Goal: Task Accomplishment & Management: Complete application form

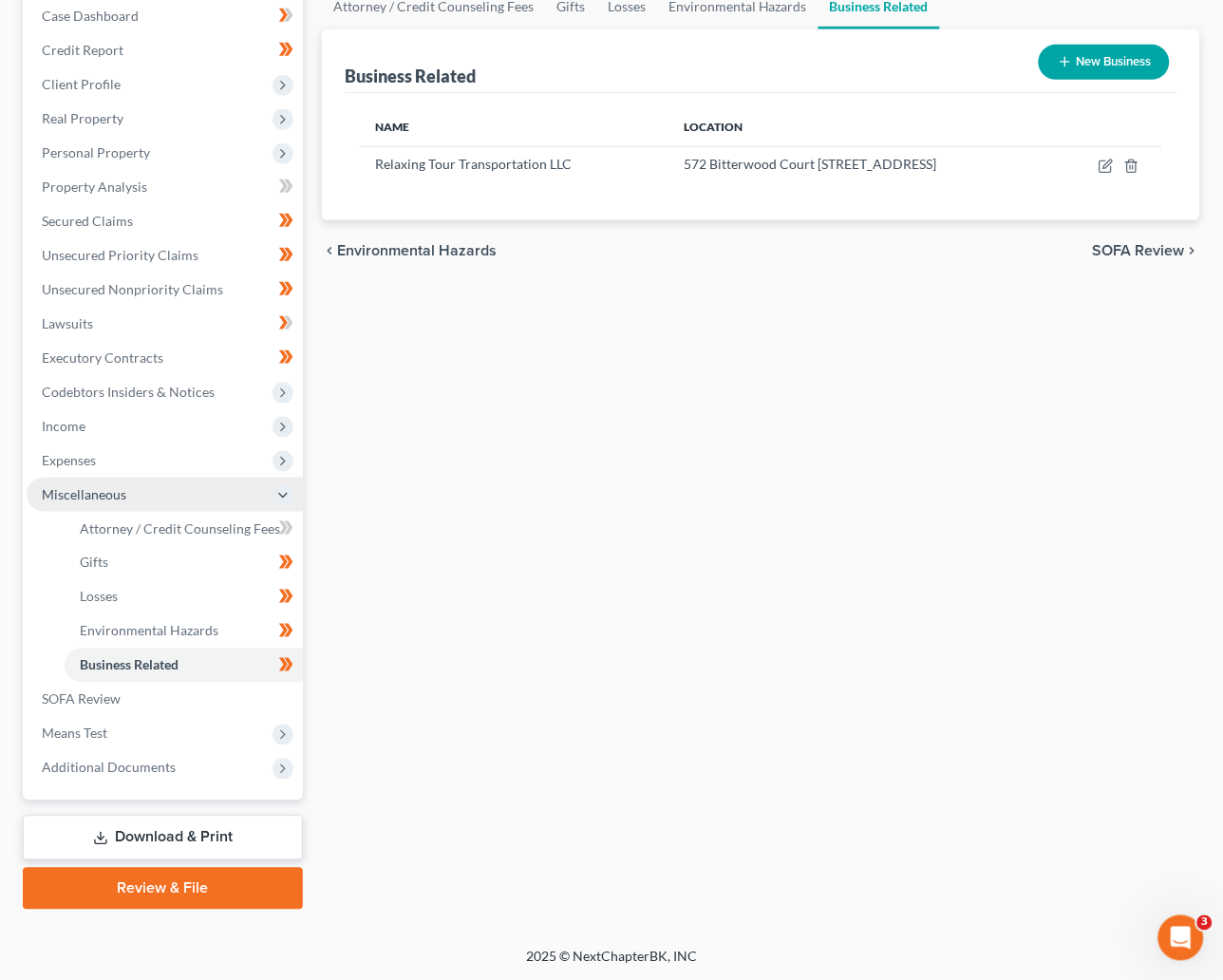
click at [99, 489] on span "Miscellaneous" at bounding box center [84, 493] width 84 height 16
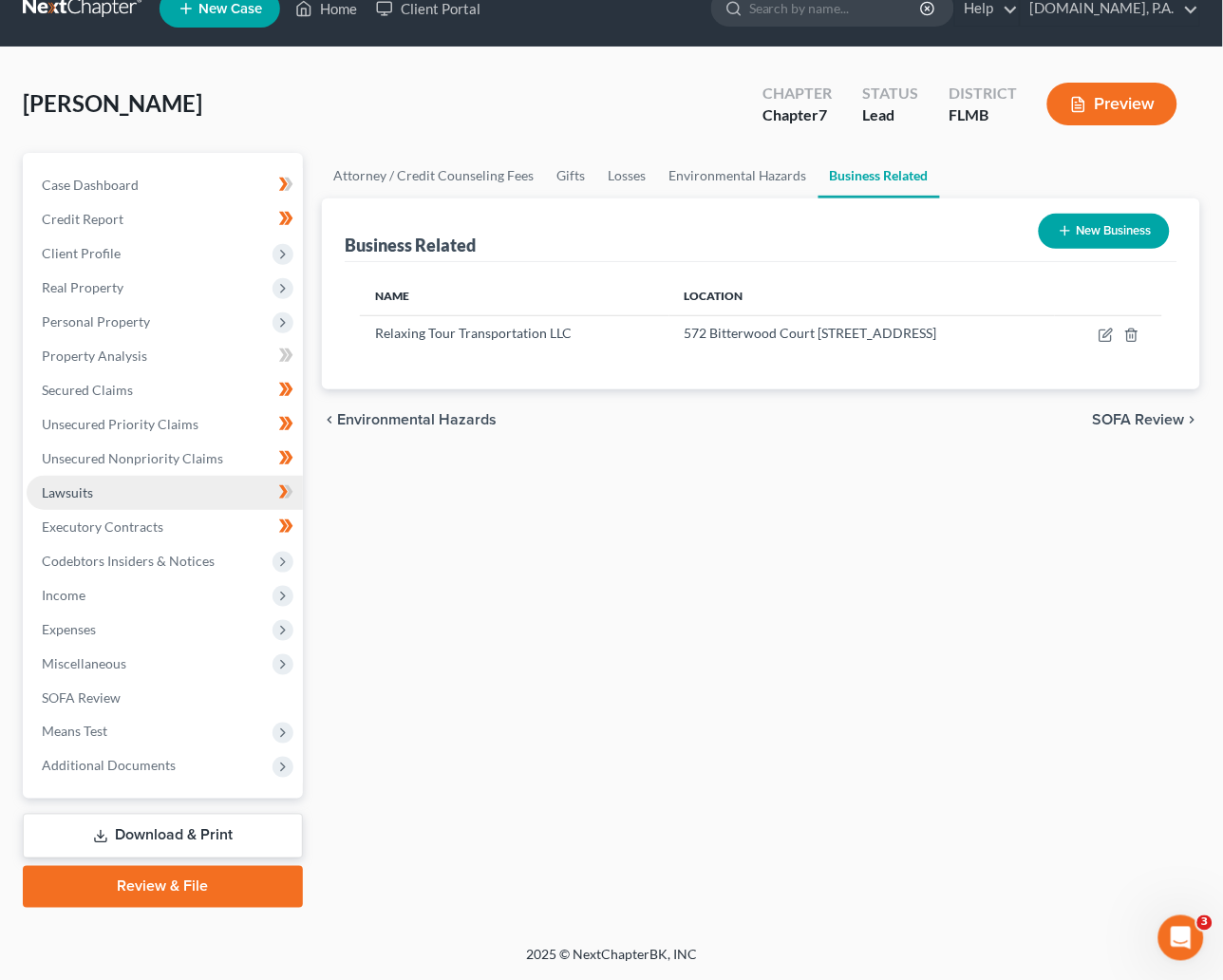
scroll to position [28, 0]
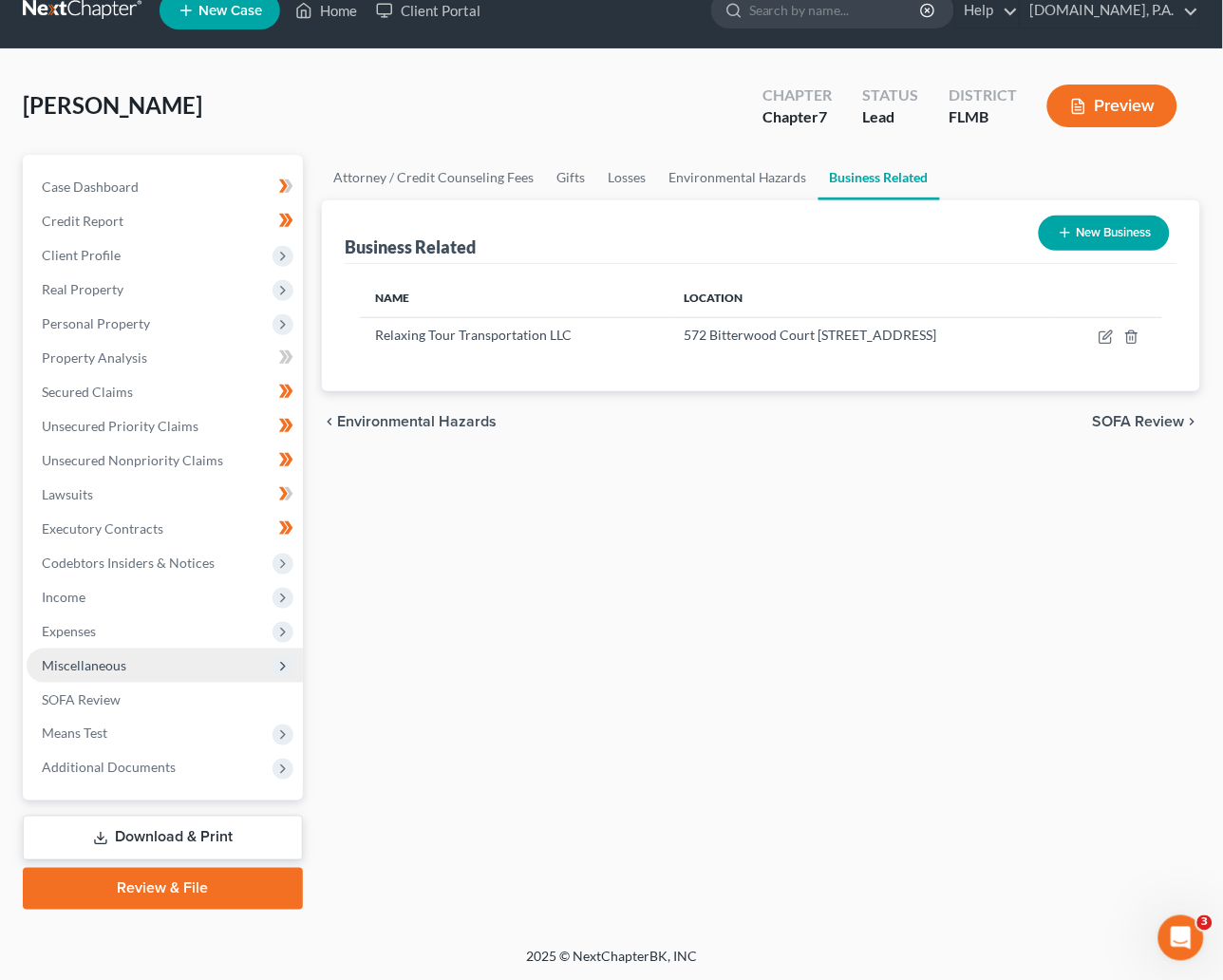
click at [67, 658] on span "Miscellaneous" at bounding box center [84, 665] width 84 height 16
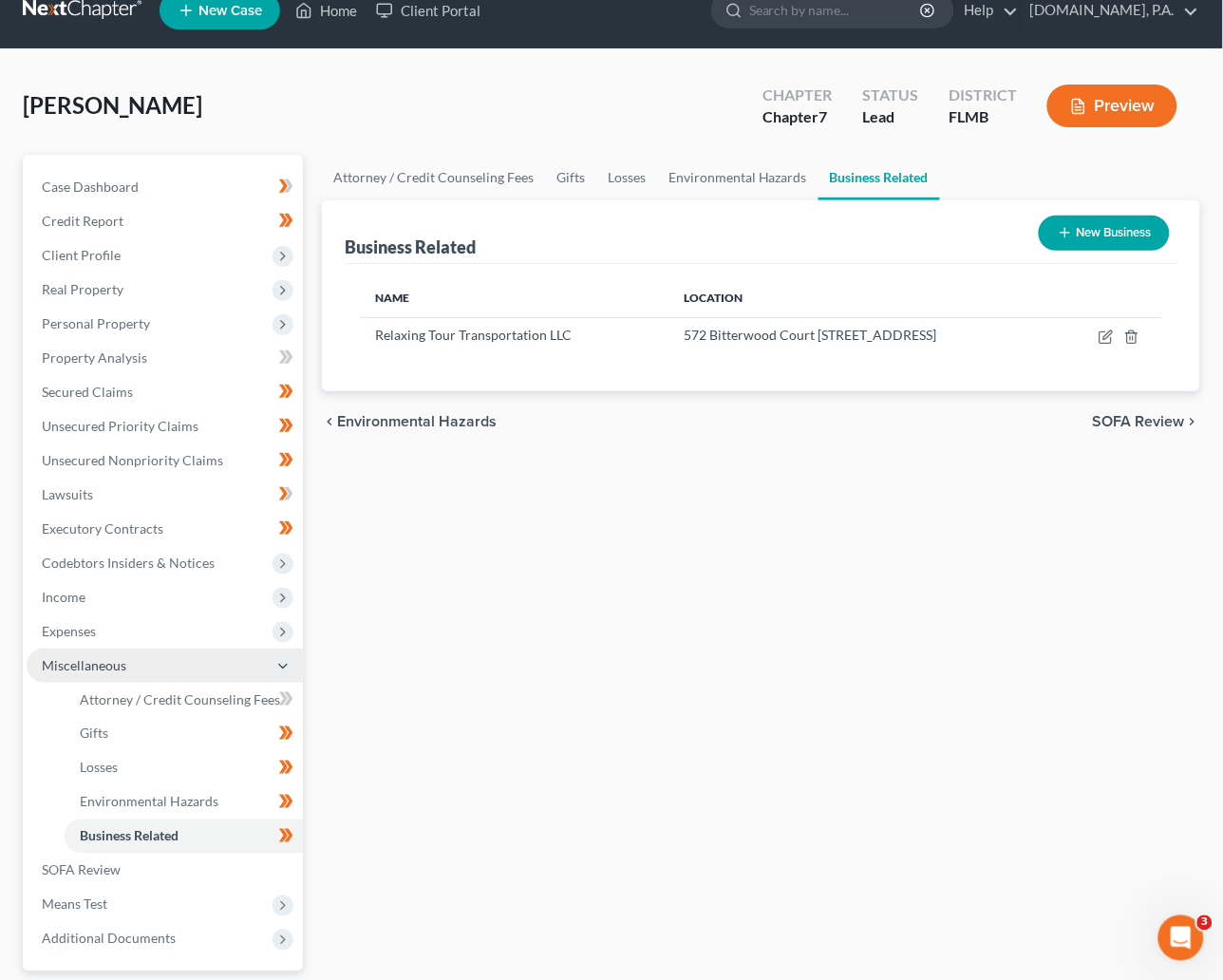
scroll to position [199, 0]
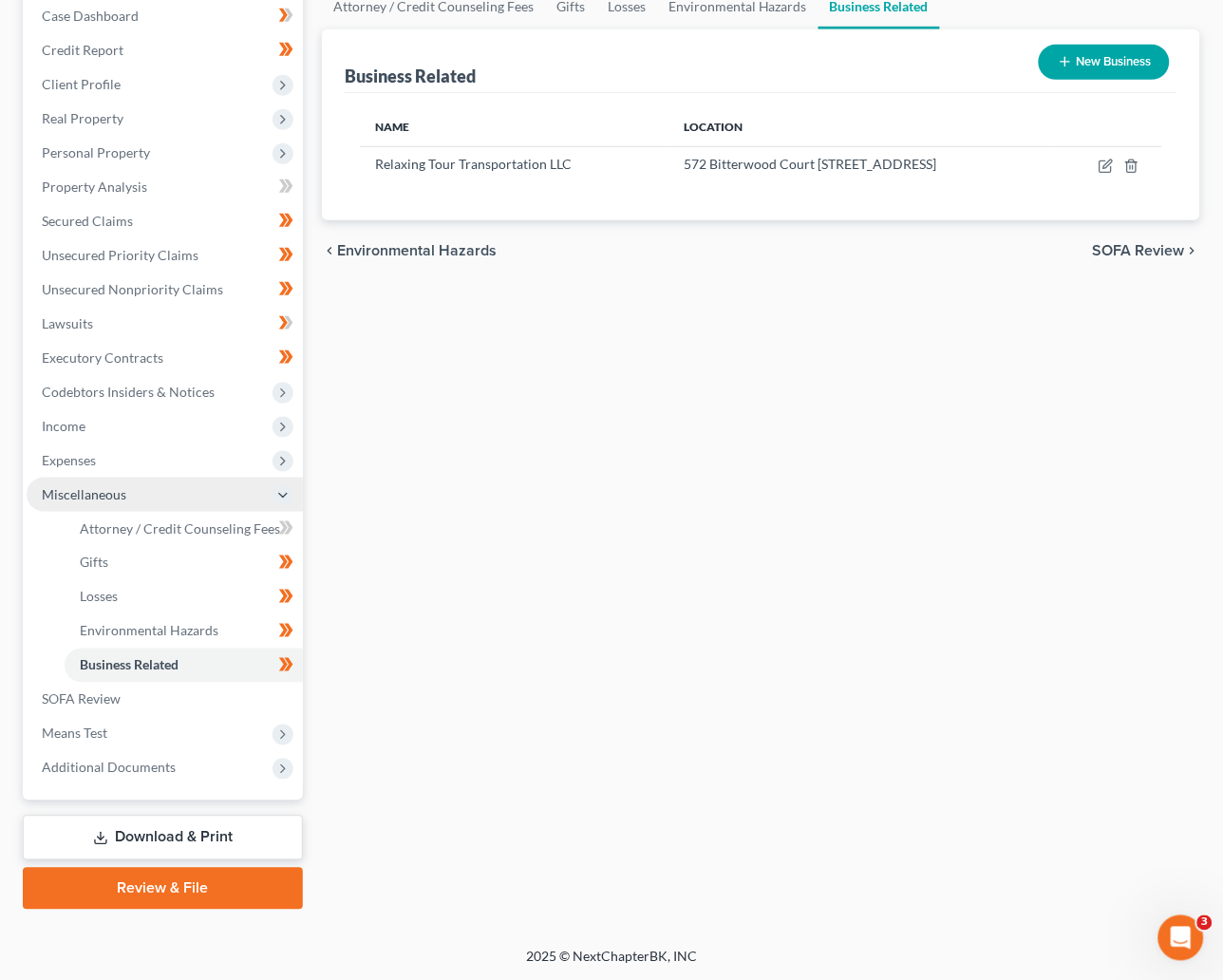
click at [96, 486] on span "Miscellaneous" at bounding box center [84, 493] width 84 height 16
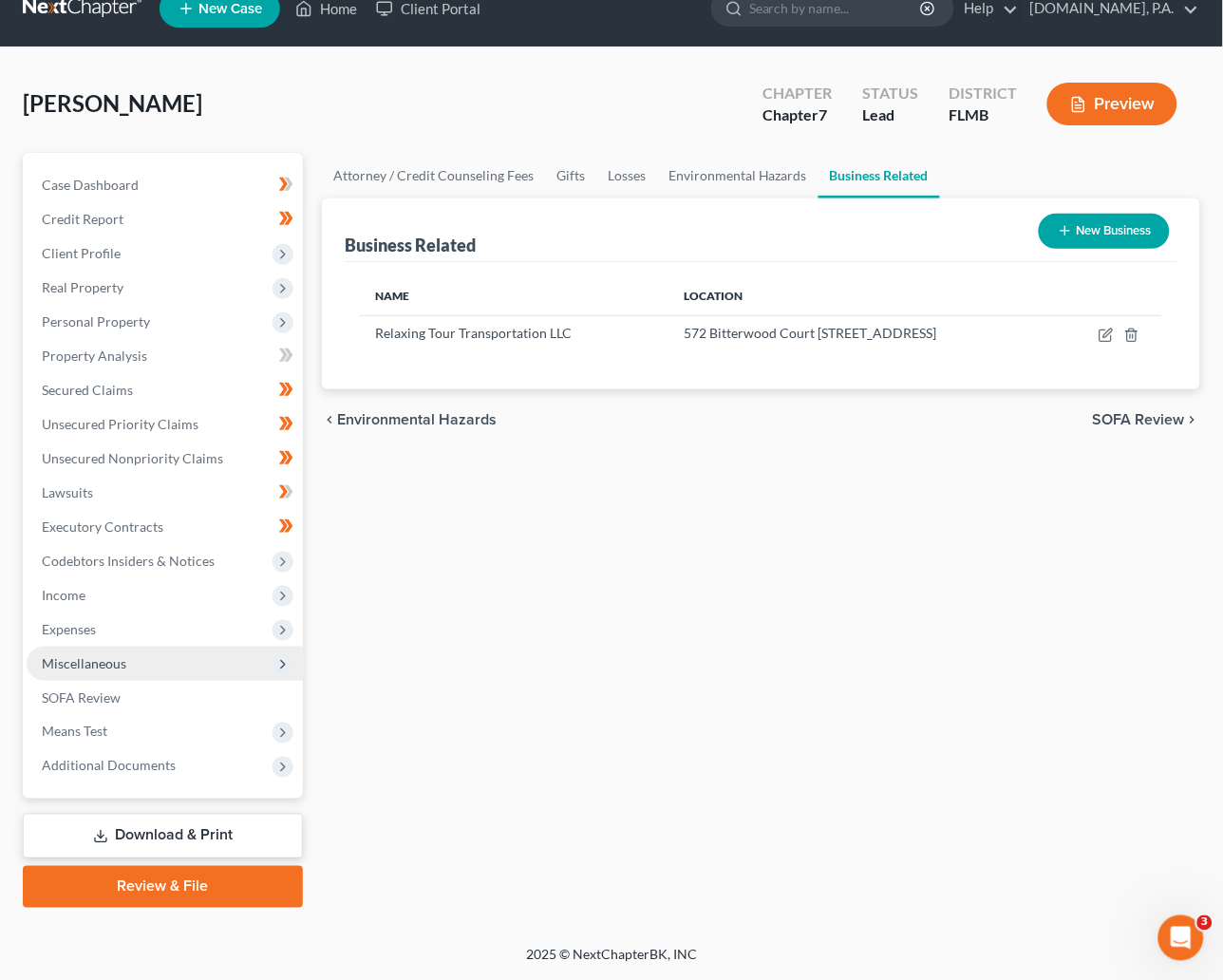
scroll to position [28, 0]
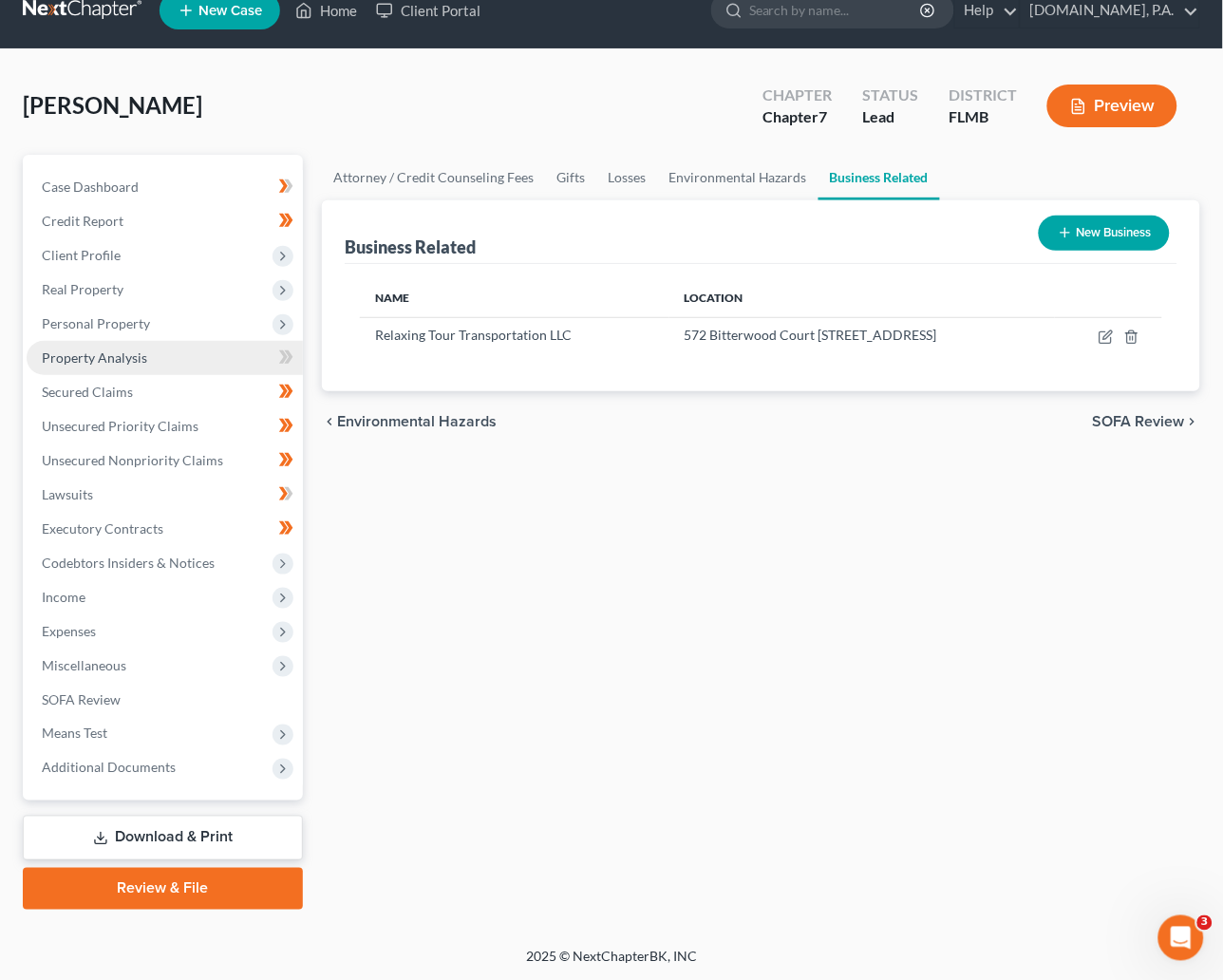
click at [75, 351] on span "Property Analysis" at bounding box center [95, 357] width 106 height 16
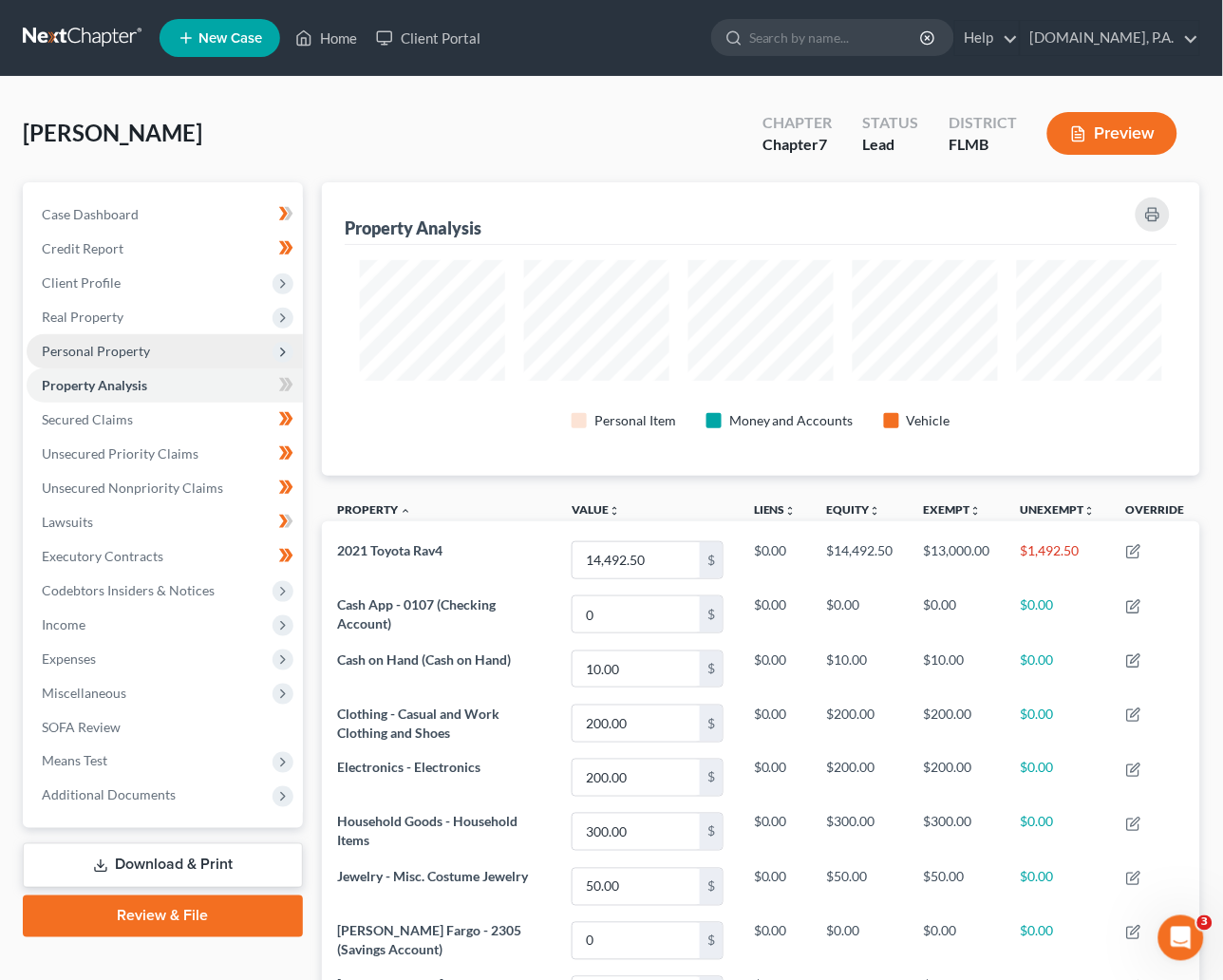
click at [90, 343] on span "Personal Property" at bounding box center [96, 350] width 108 height 16
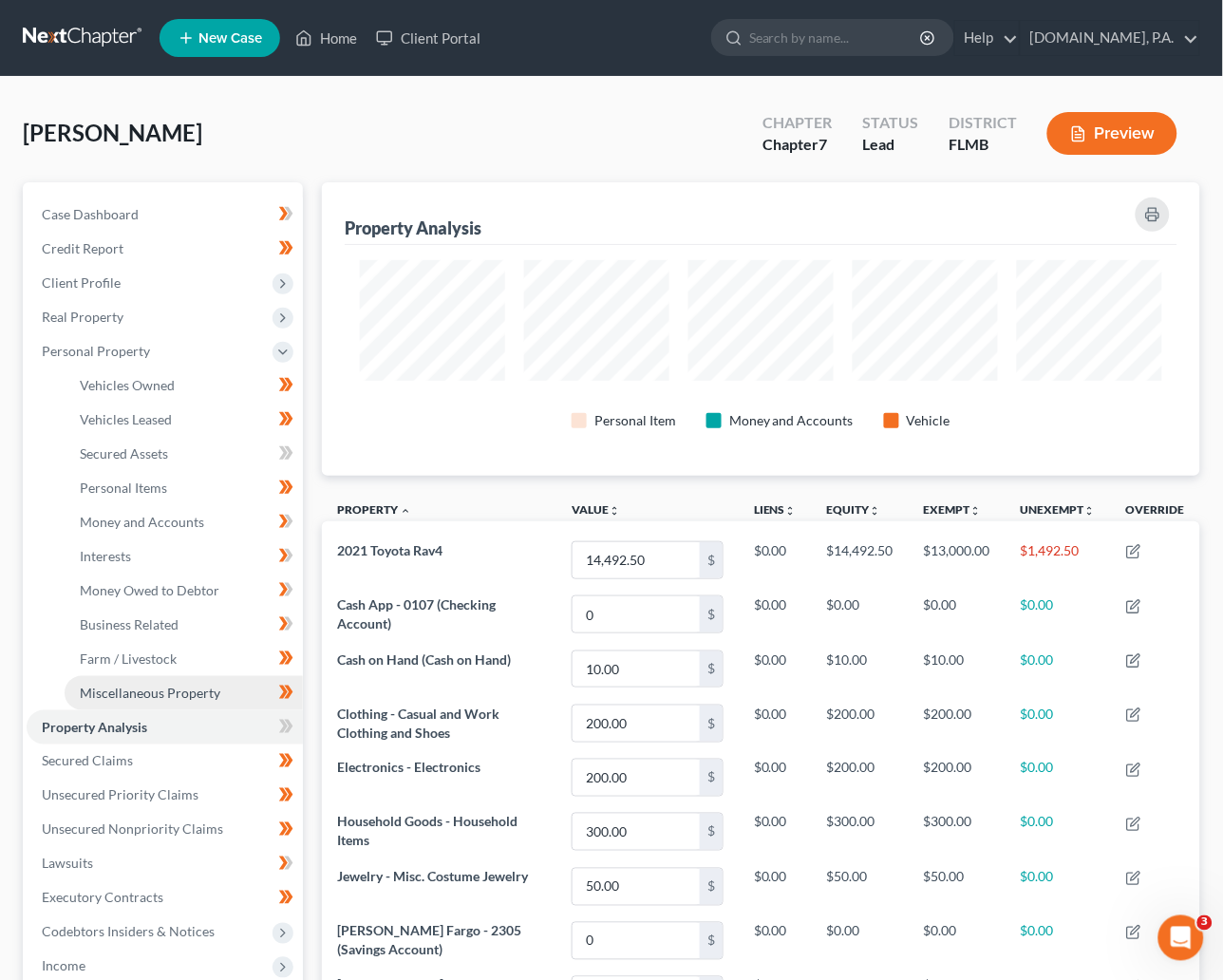
click at [163, 687] on span "Miscellaneous Property" at bounding box center [150, 692] width 140 height 16
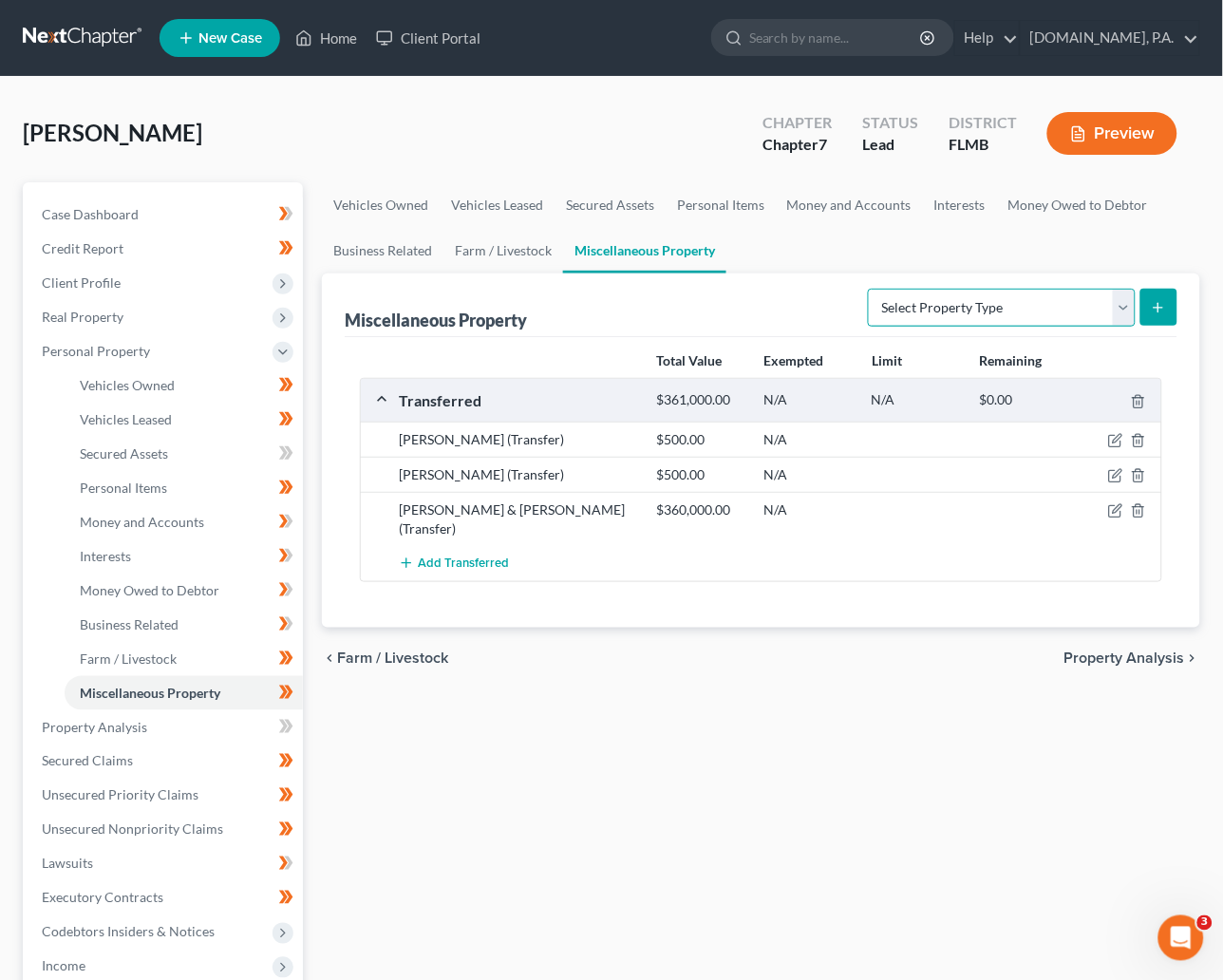
click at [1126, 308] on select "Select Property Type Assigned for Creditor Benefit Within 1 Year Holding for An…" at bounding box center [1001, 308] width 268 height 38
select select "transferred"
click at [868, 289] on select "Select Property Type Assigned for Creditor Benefit Within 1 Year Holding for An…" at bounding box center [1001, 308] width 268 height 38
click at [1165, 305] on icon "submit" at bounding box center [1159, 308] width 15 height 15
select select "Ordinary (within 2 years)"
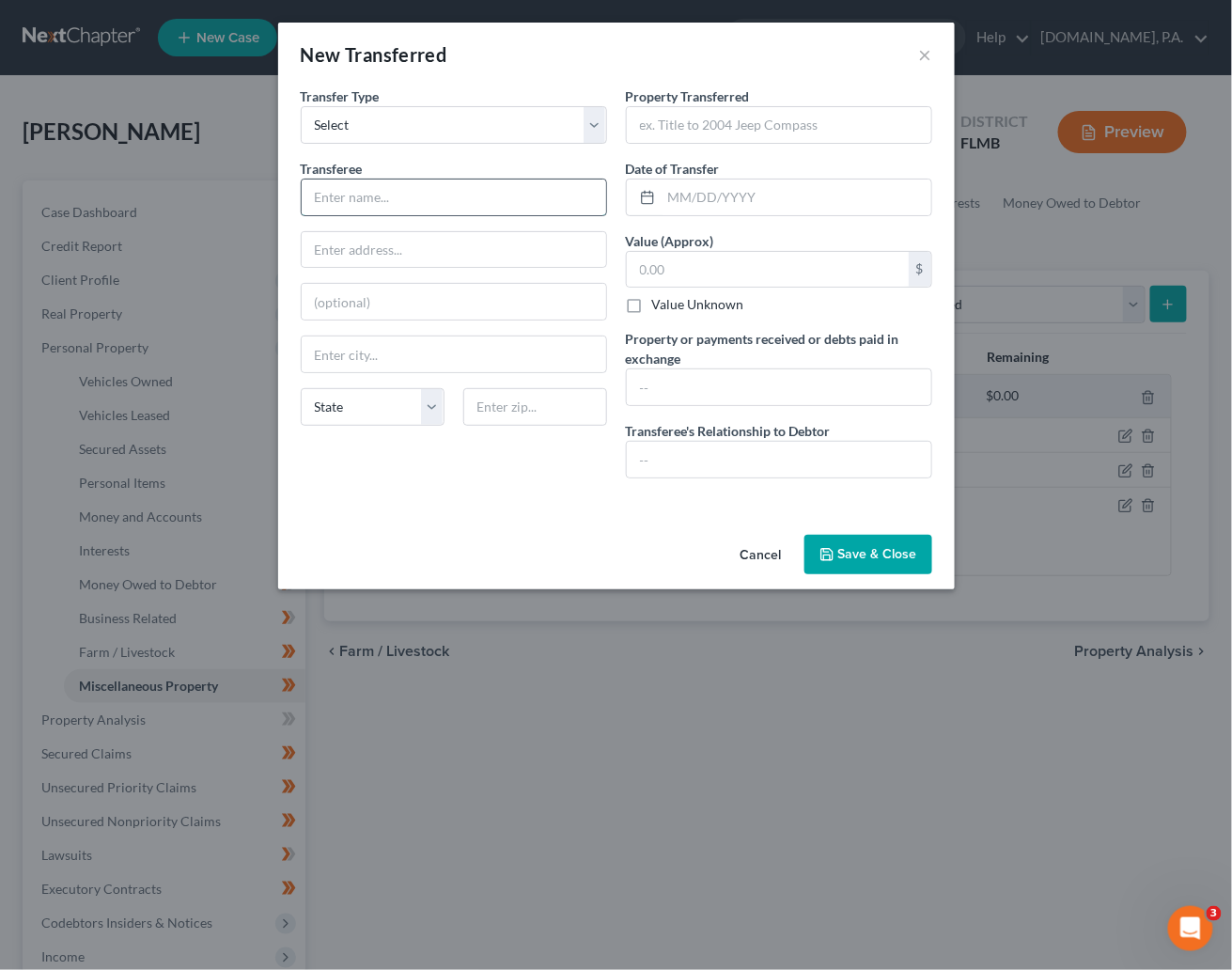
click at [398, 203] on input "text" at bounding box center [454, 198] width 305 height 36
type input "Bienvenido Gonzalez"
click at [358, 257] on input "text" at bounding box center [454, 250] width 305 height 36
type input "159 Tracy Cir"
type input "33844"
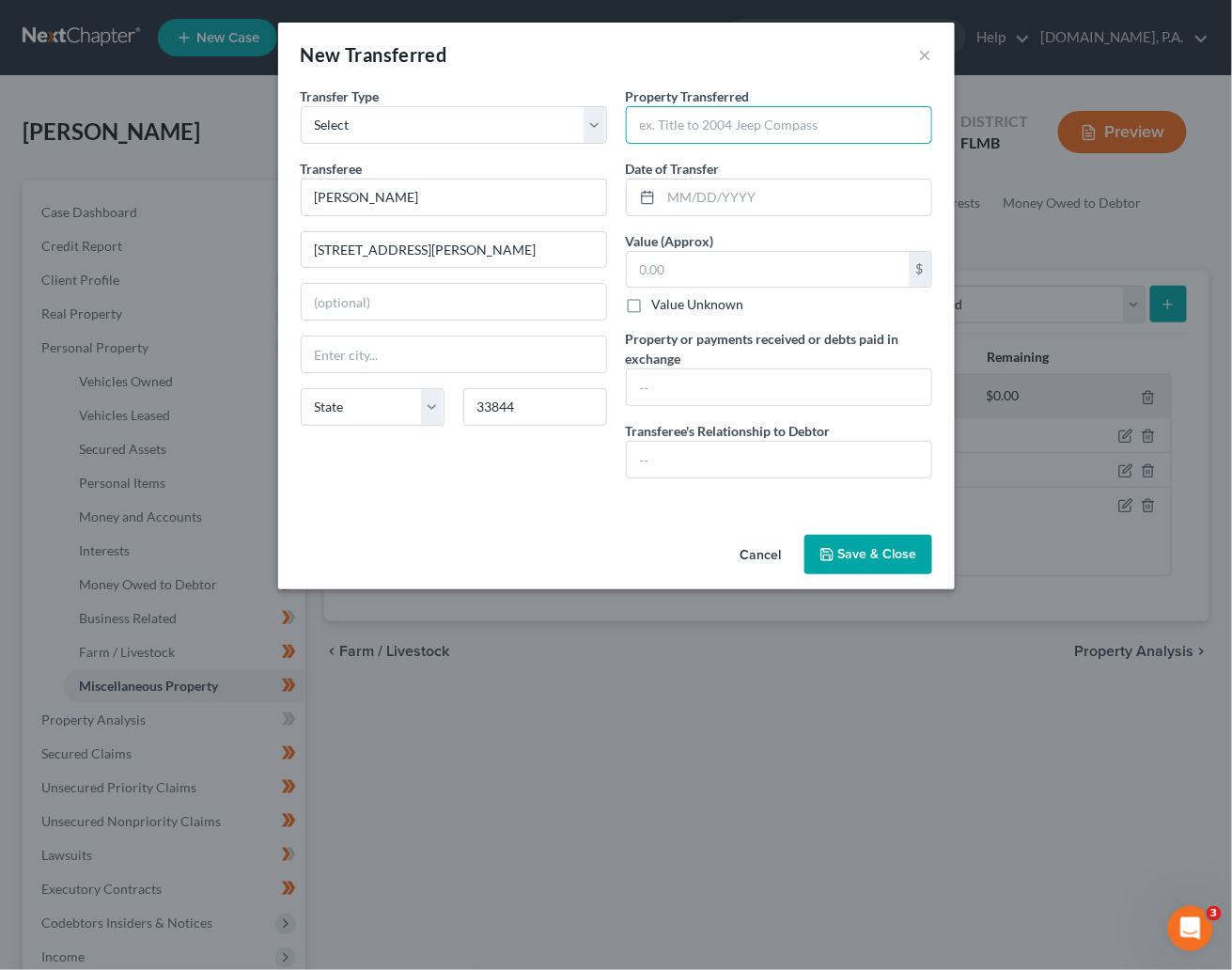
type input "Haines City"
click at [725, 124] on input "text" at bounding box center [779, 125] width 305 height 36
type input "2020 Ford Escape SE"
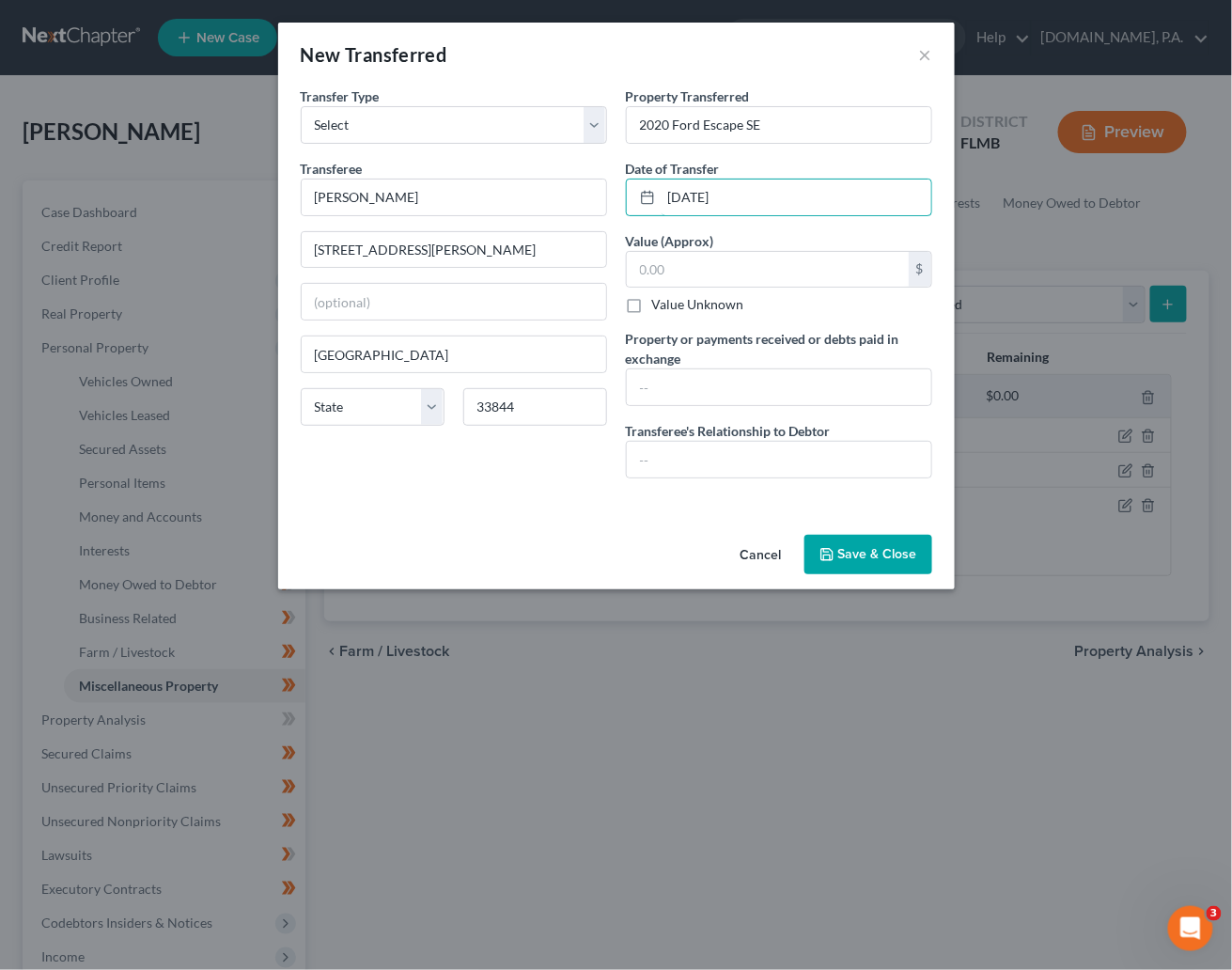
type input "01/03/2025"
click at [707, 259] on input "text" at bounding box center [768, 270] width 282 height 36
type input "8,287.5"
click at [621, 536] on div "Cancel Save & Close" at bounding box center [616, 558] width 676 height 62
click at [687, 455] on input "text" at bounding box center [779, 460] width 305 height 36
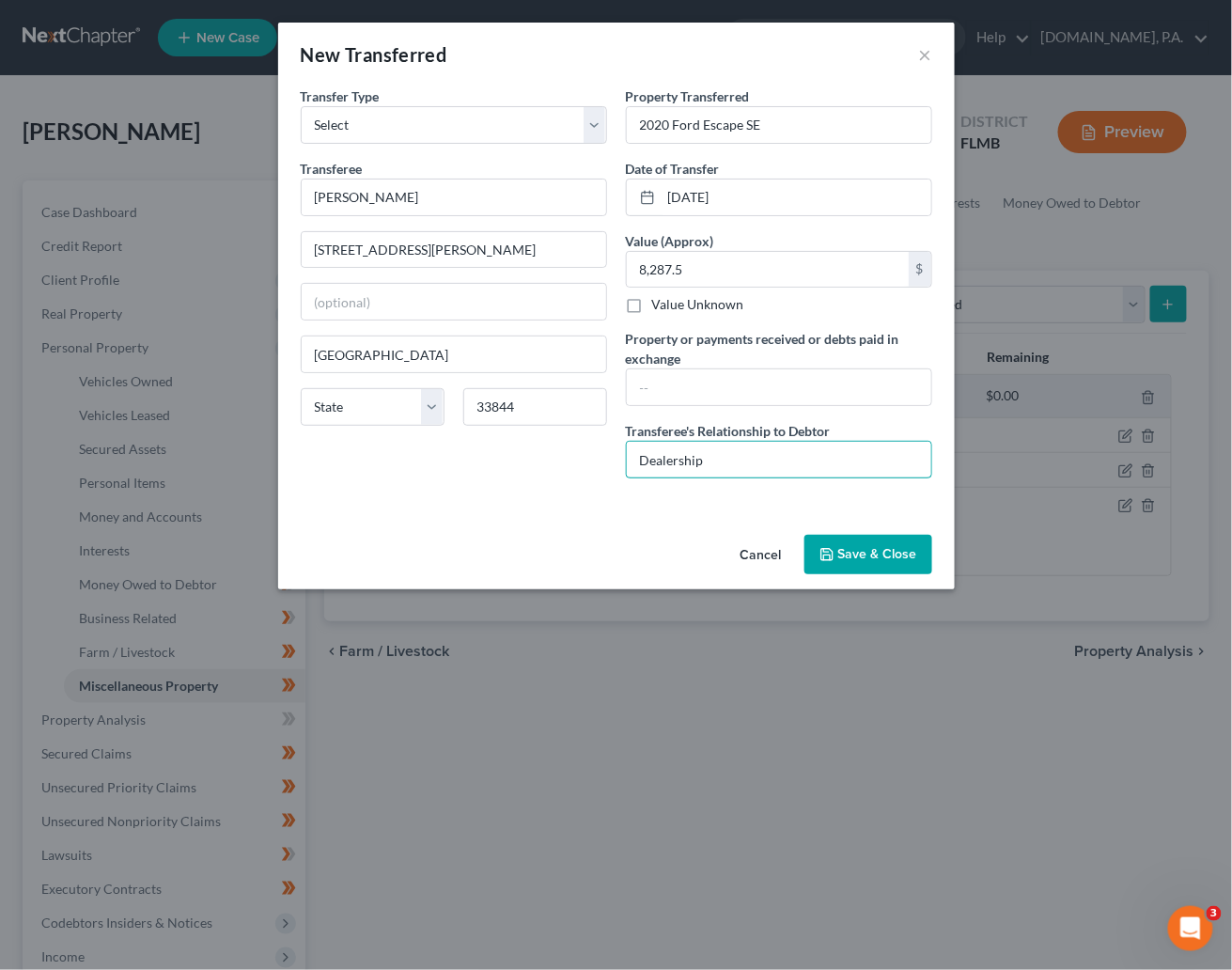
type input "Dealership"
click at [865, 551] on button "Save & Close" at bounding box center [868, 555] width 128 height 40
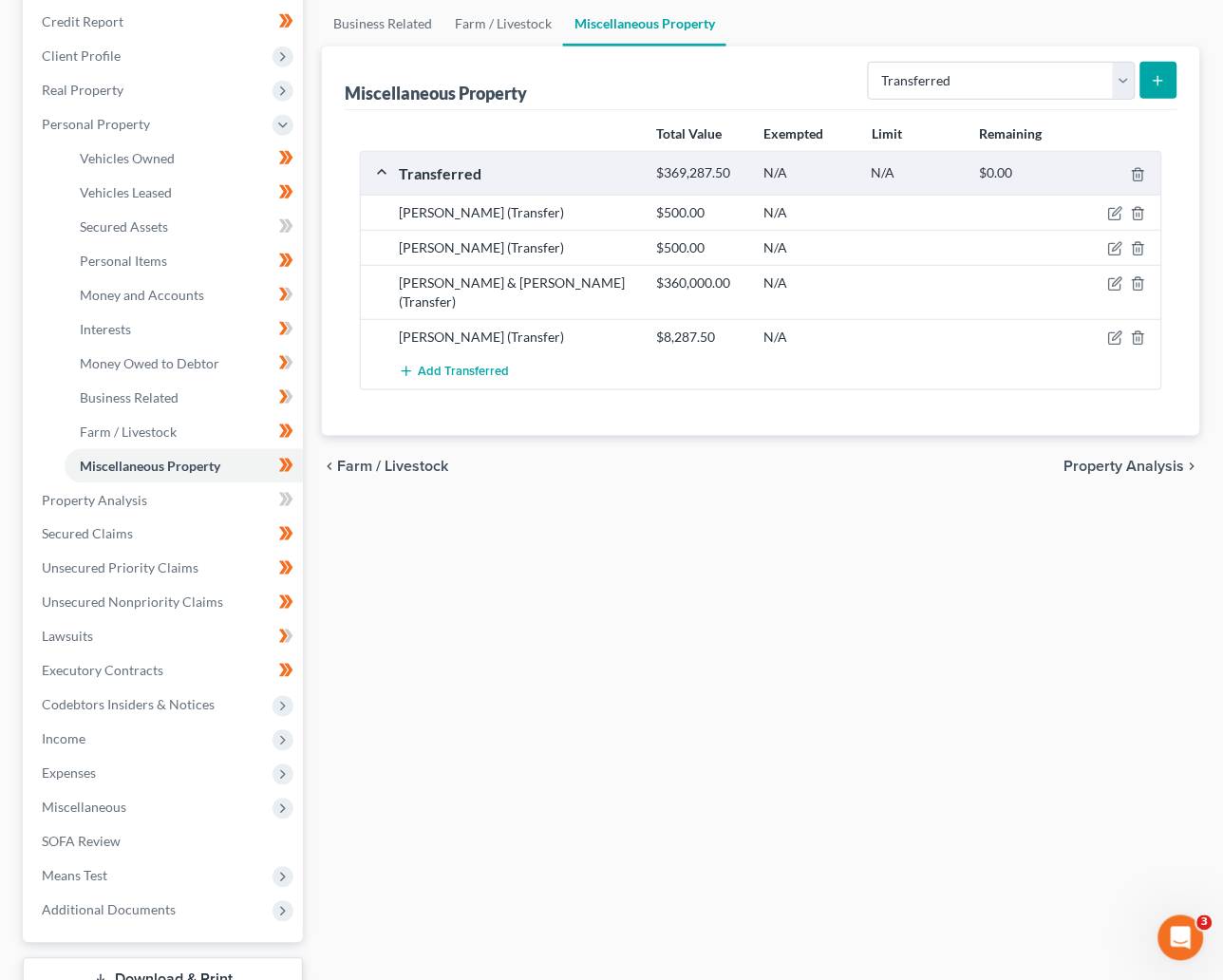
scroll to position [370, 0]
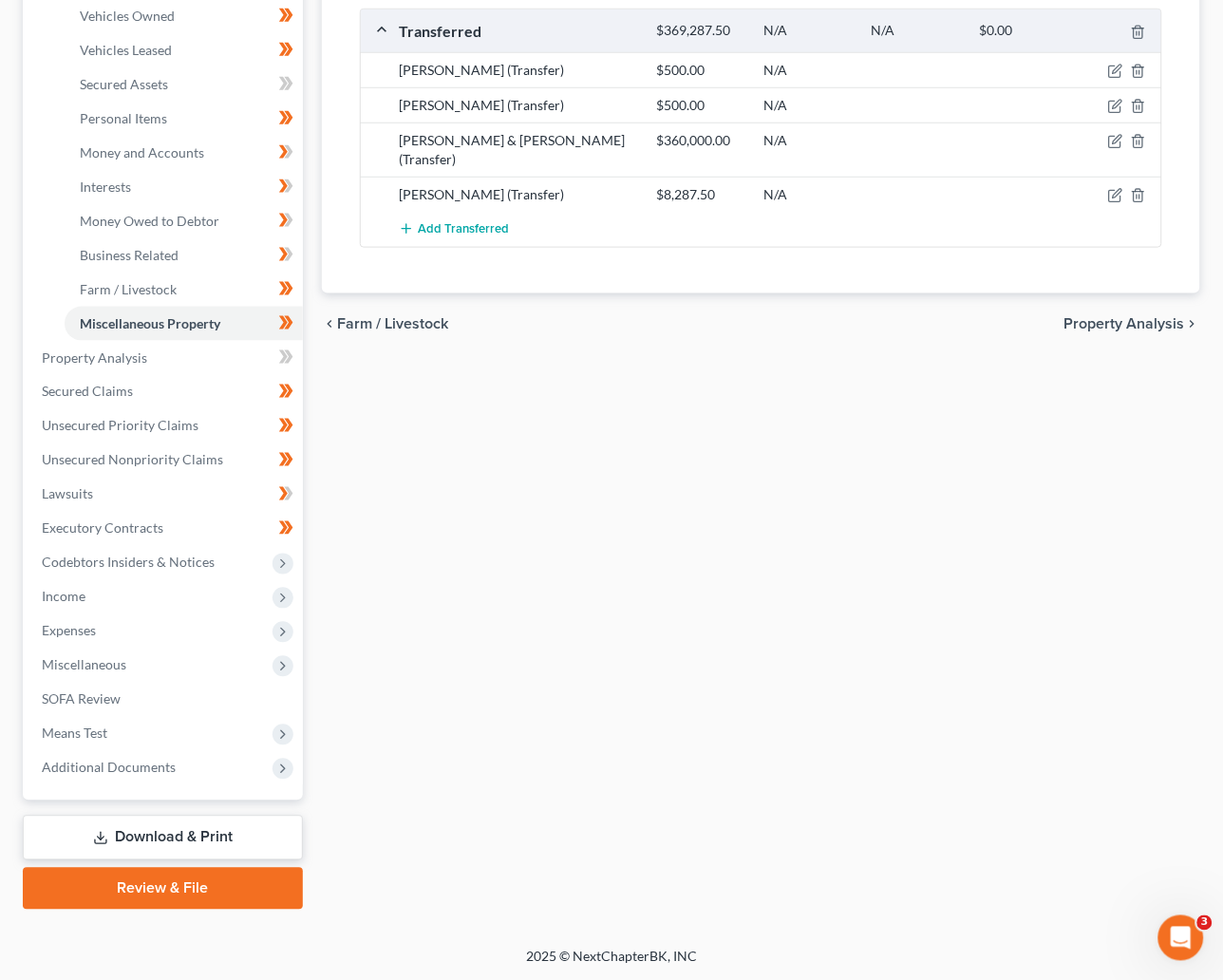
click at [539, 547] on div "Vehicles Owned Vehicles Leased Secured Assets Personal Items Money and Accounts…" at bounding box center [760, 361] width 898 height 1097
click at [110, 358] on span "Property Analysis" at bounding box center [95, 357] width 106 height 16
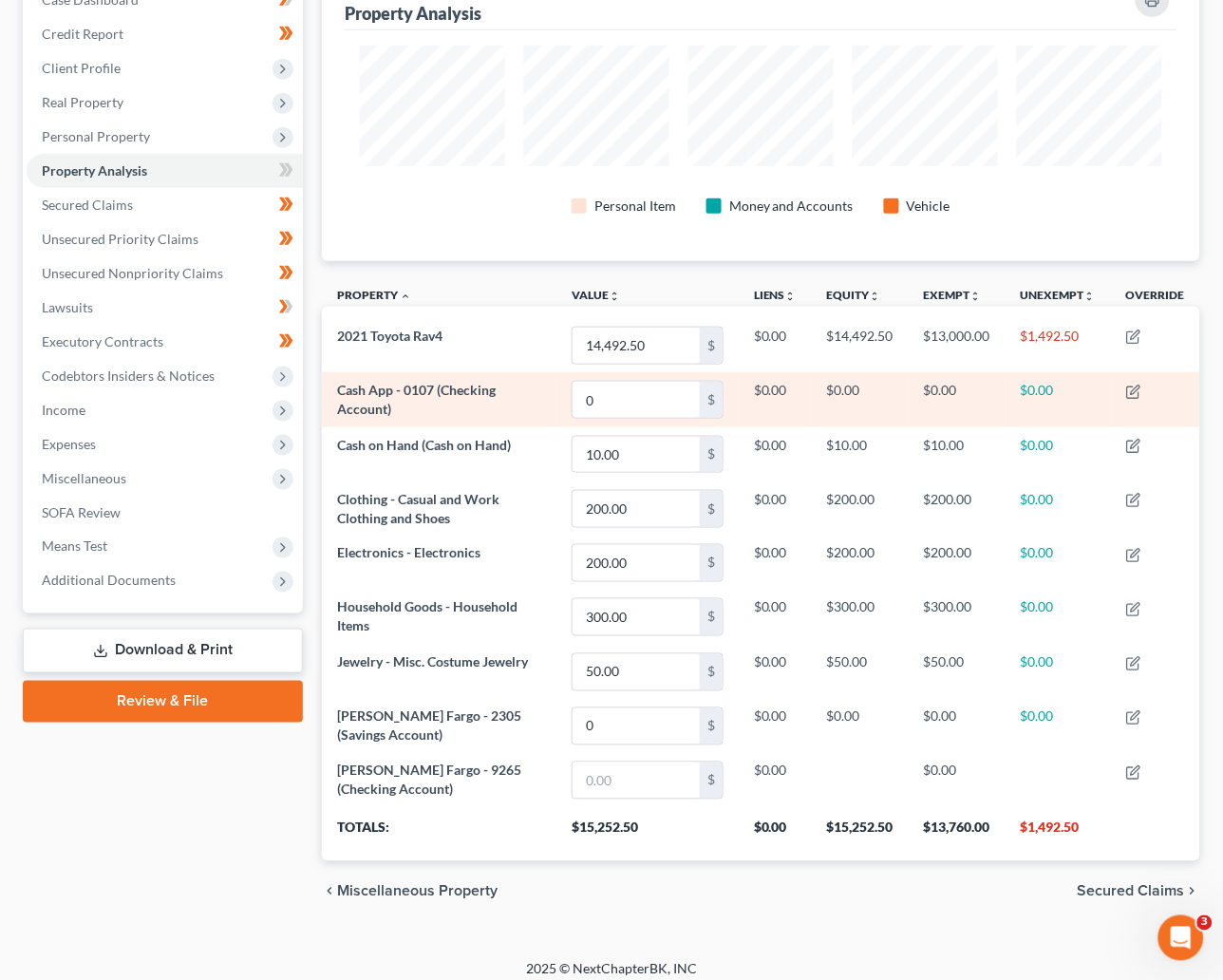
scroll to position [230, 0]
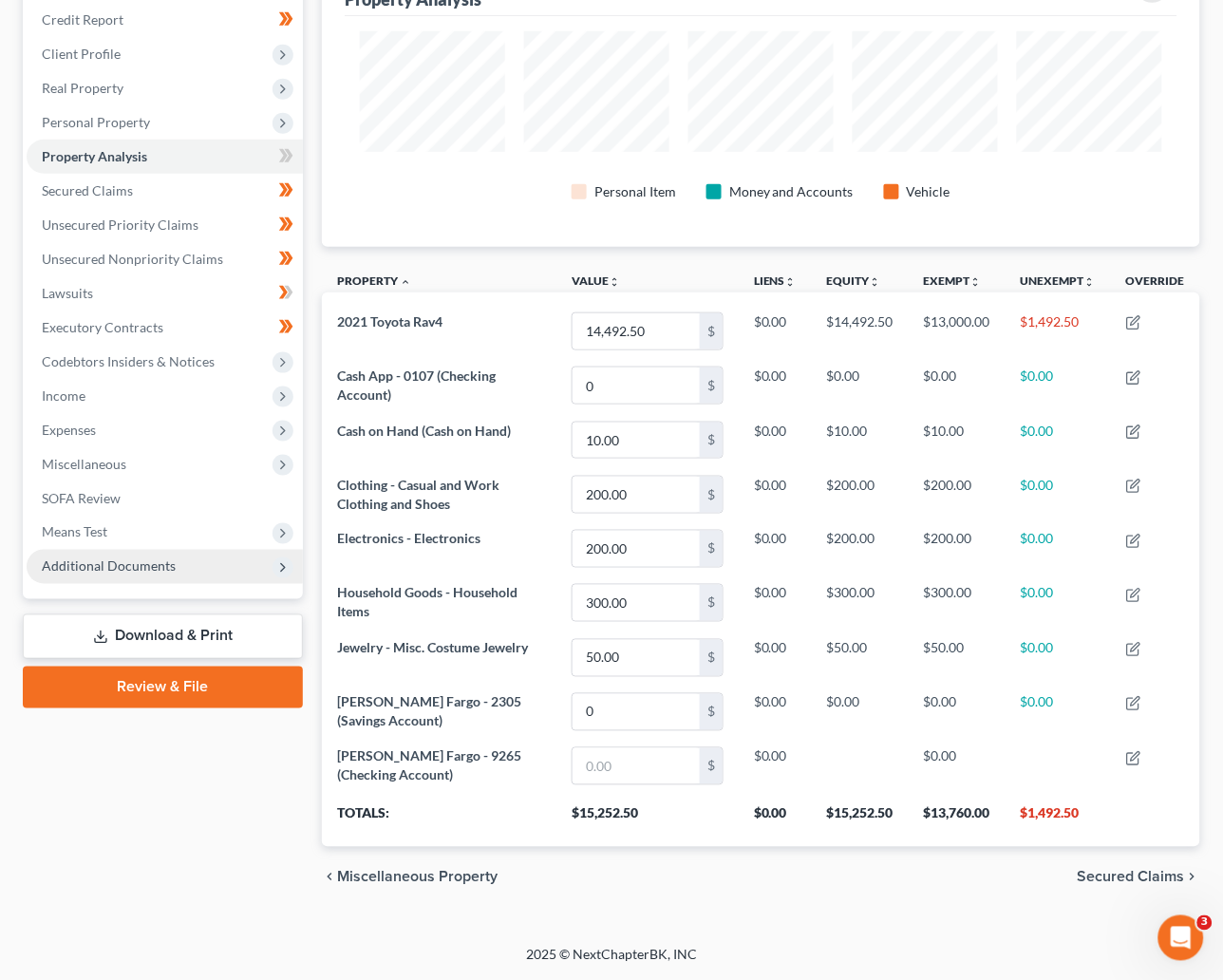
click at [81, 562] on span "Additional Documents" at bounding box center [108, 566] width 133 height 16
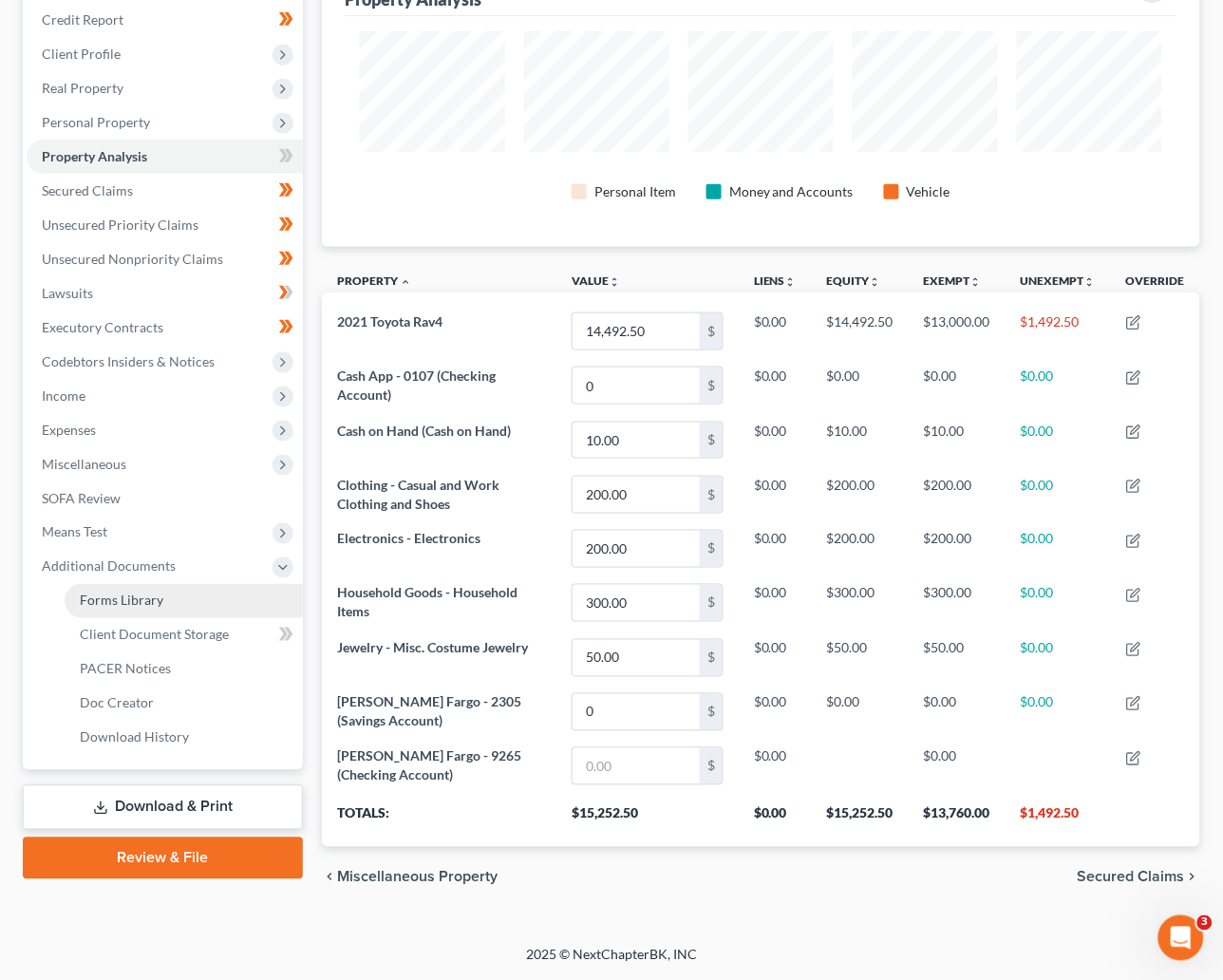
click at [123, 601] on span "Forms Library" at bounding box center [121, 600] width 84 height 16
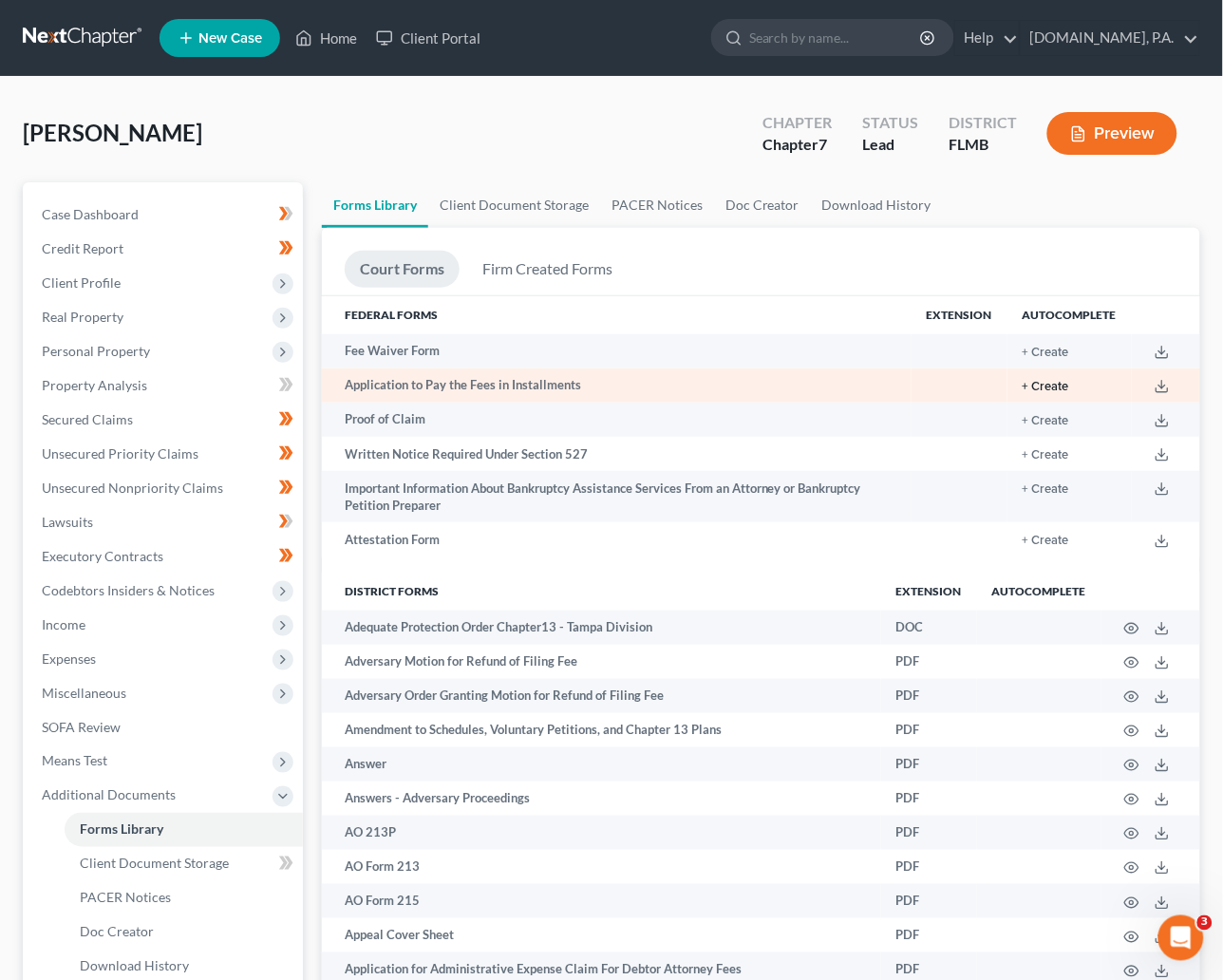
click at [1058, 381] on button "+ Create" at bounding box center [1045, 387] width 46 height 12
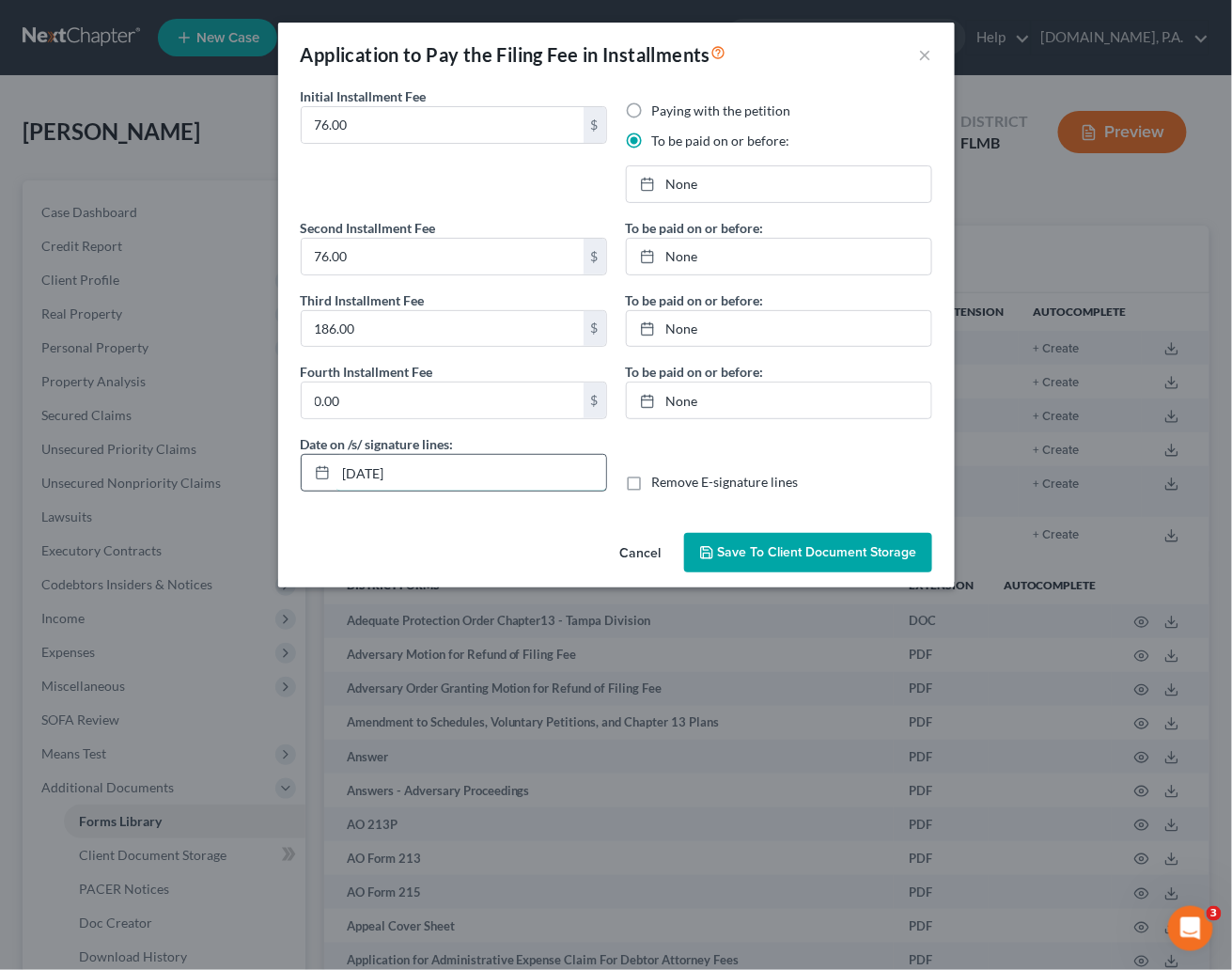
click at [418, 473] on input "10/03/2025" at bounding box center [471, 473] width 270 height 36
type input "10/07/2025"
click at [690, 180] on link "None" at bounding box center [779, 184] width 305 height 36
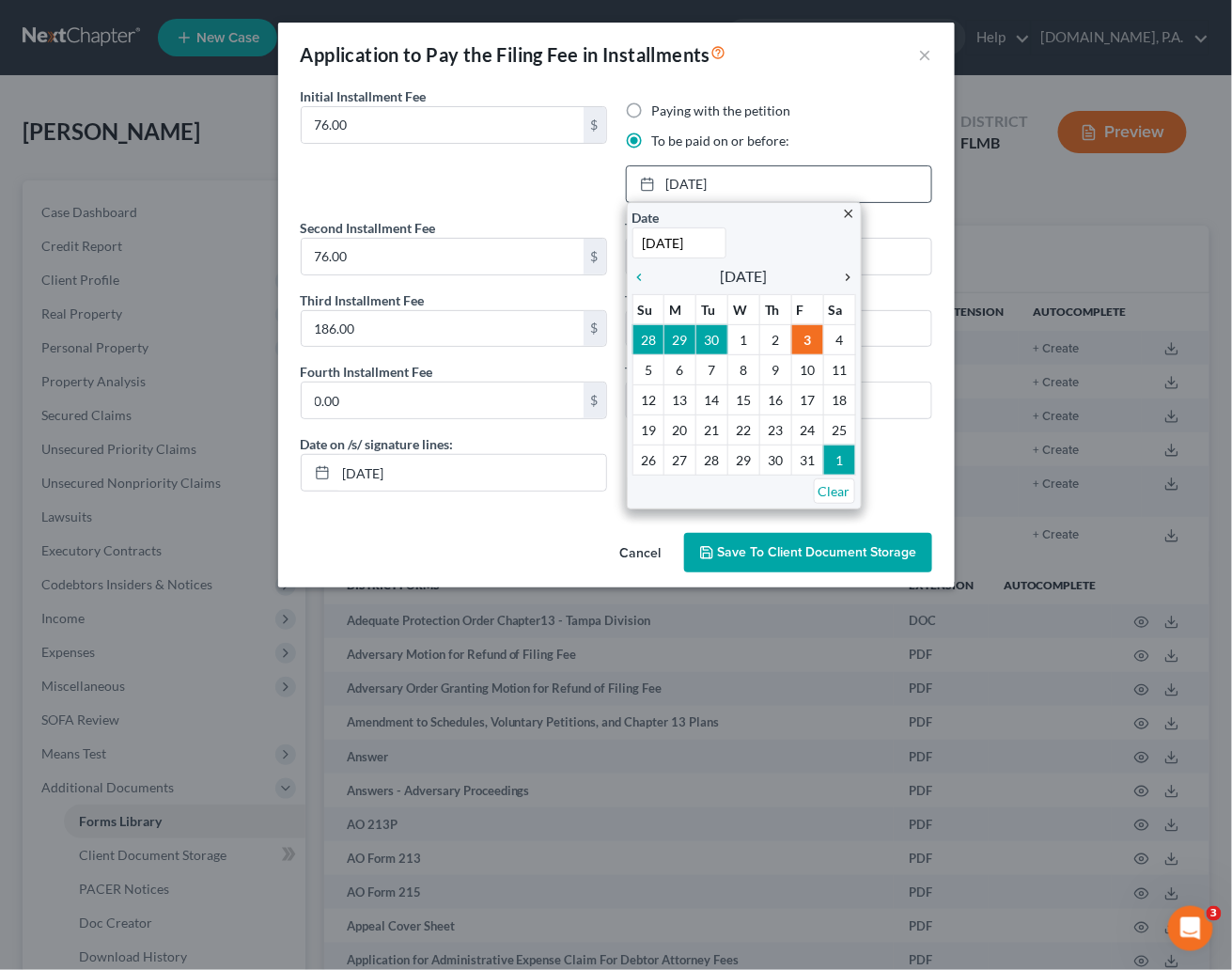
click at [849, 280] on icon "chevron_right" at bounding box center [843, 277] width 25 height 15
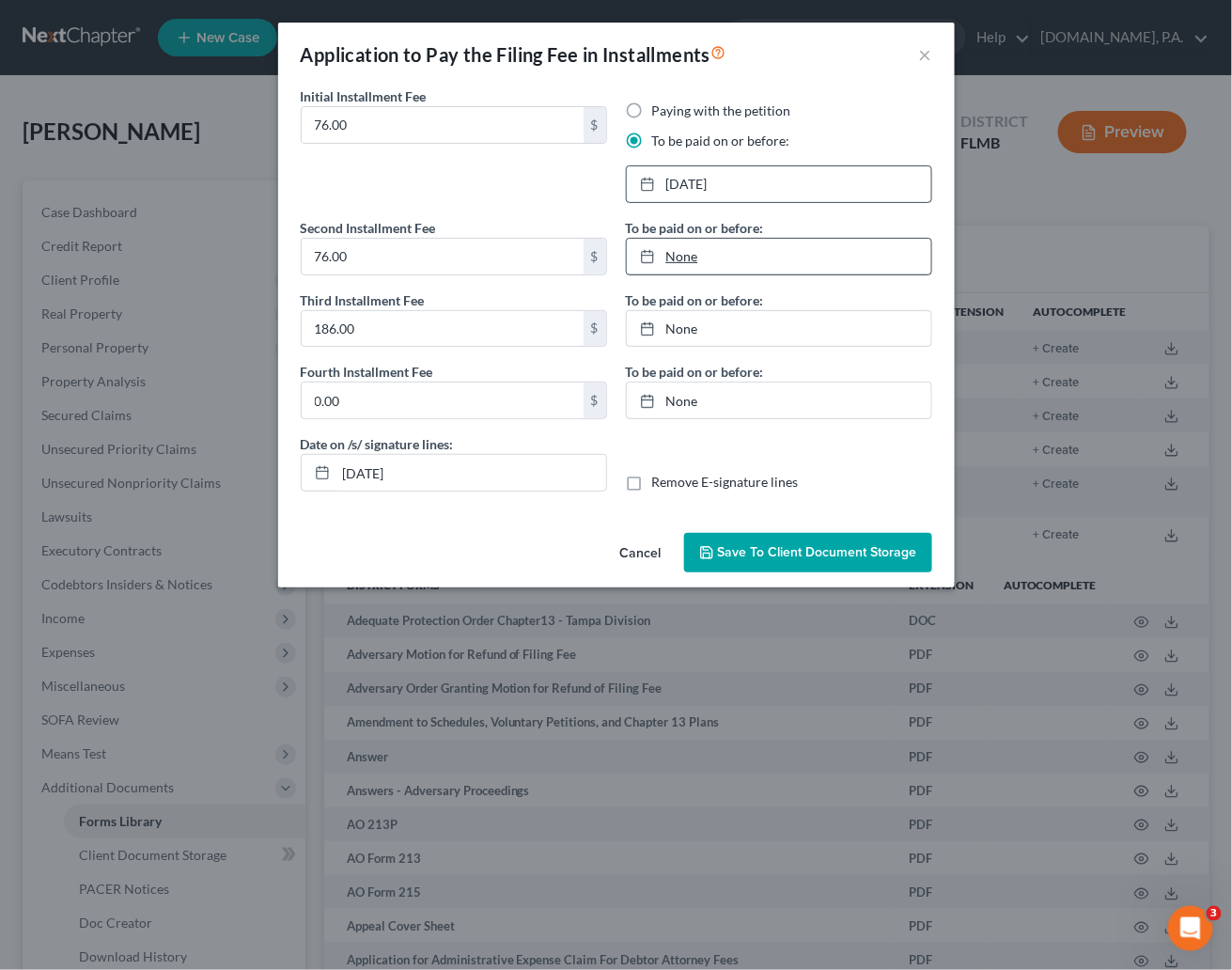
type input "10/3/2025"
click at [692, 256] on link "None" at bounding box center [779, 257] width 305 height 36
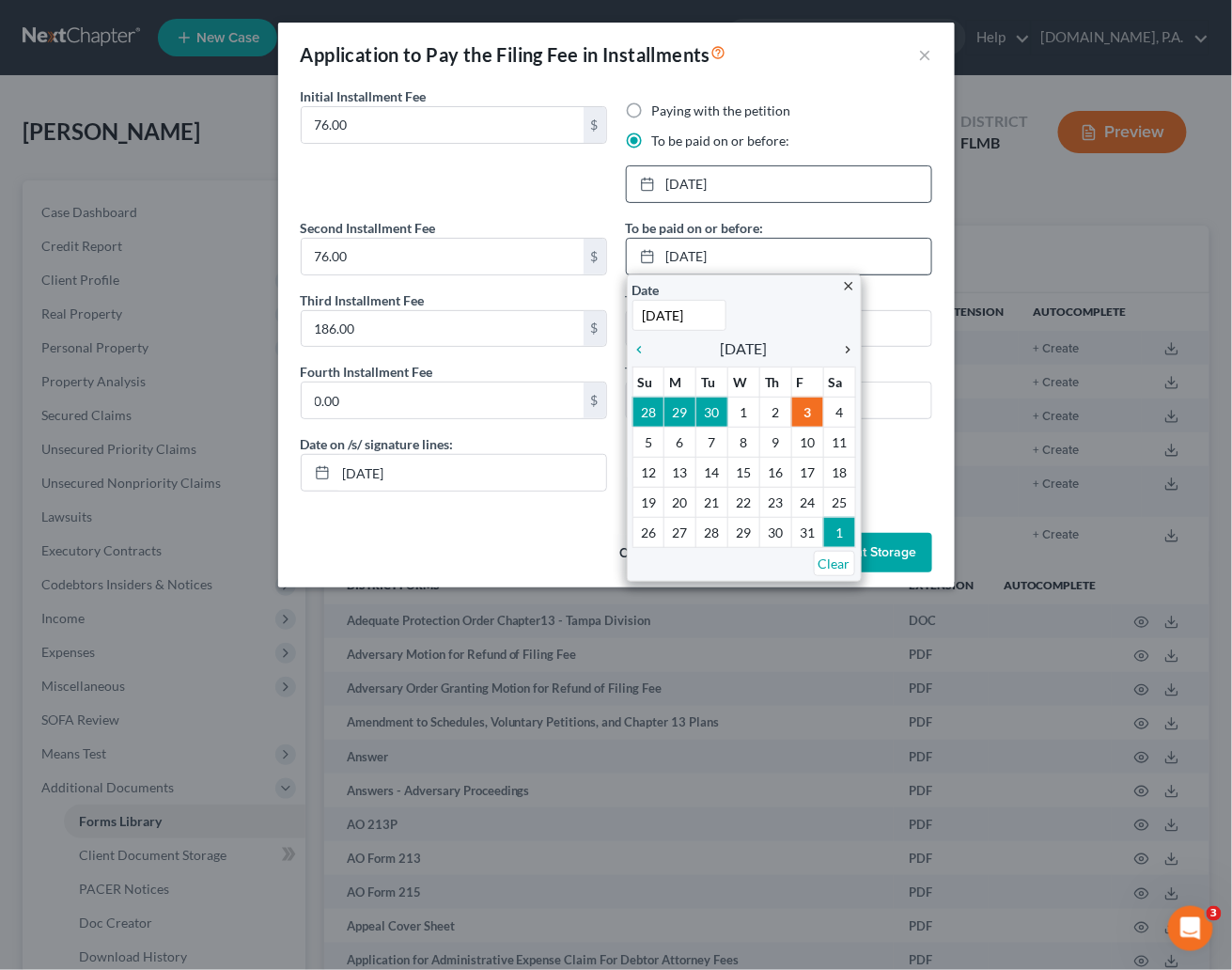
click at [842, 344] on icon "chevron_right" at bounding box center [843, 350] width 25 height 15
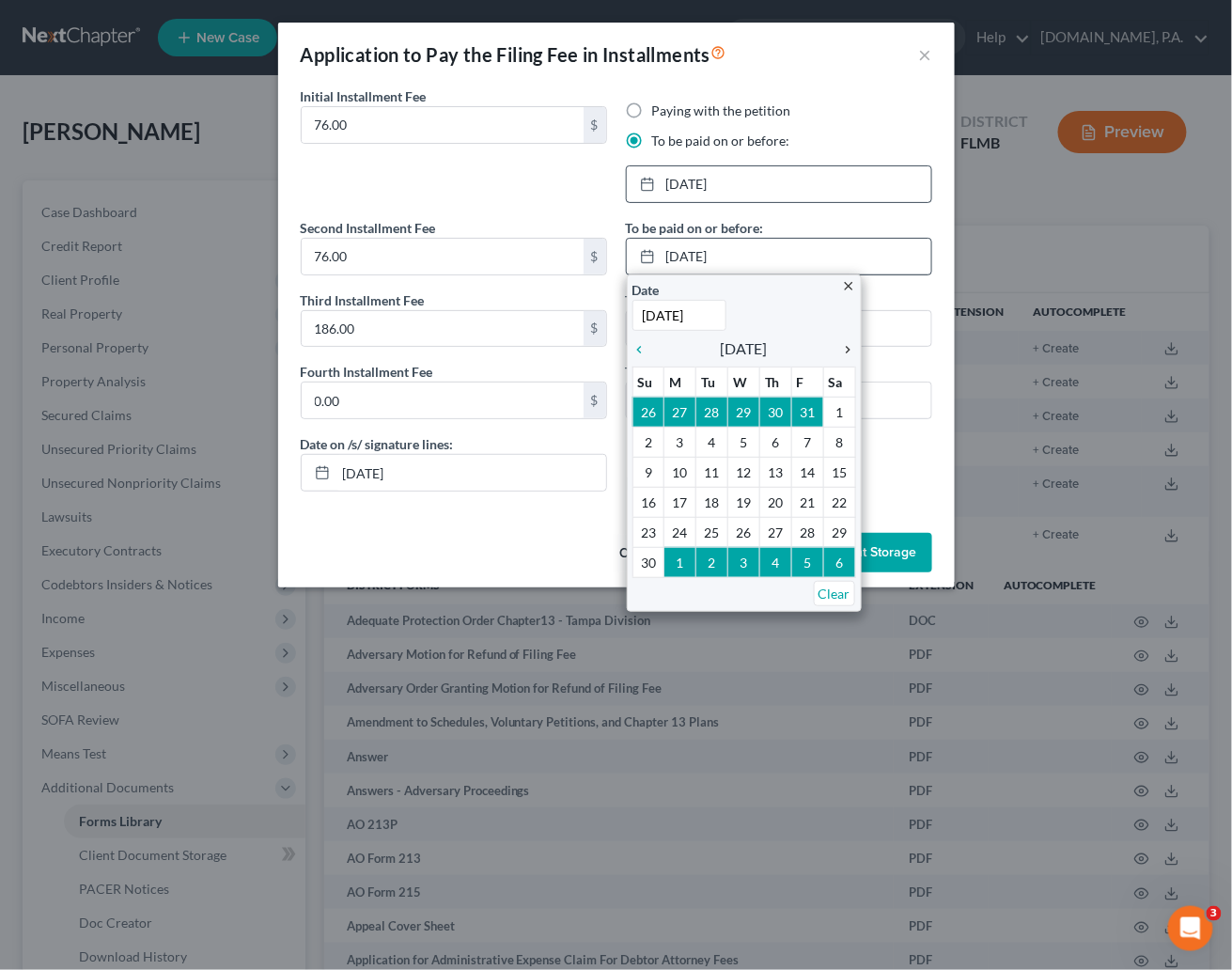
click at [842, 344] on icon "chevron_right" at bounding box center [843, 350] width 25 height 15
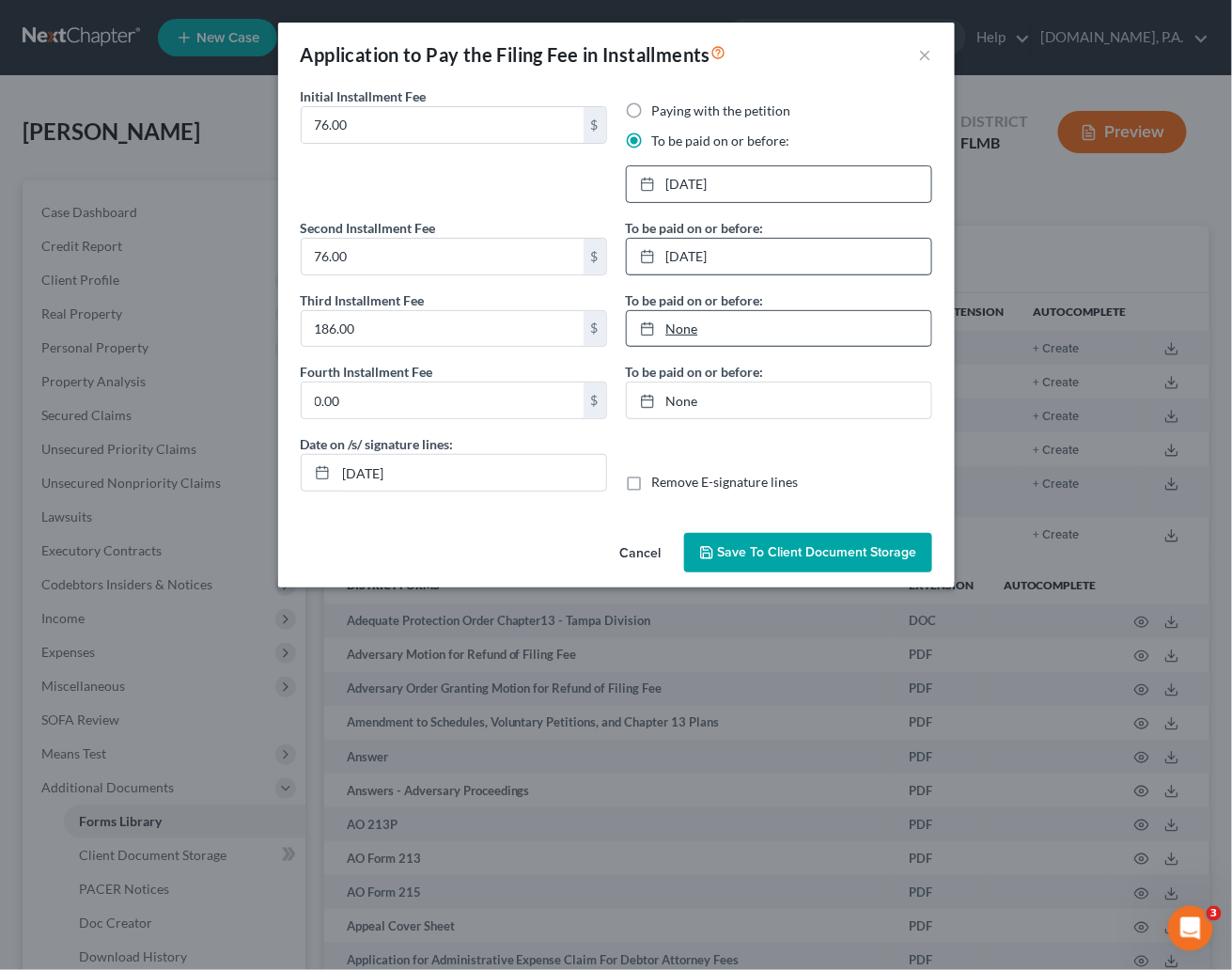
type input "10/3/2025"
click at [674, 325] on link "10/3/2025" at bounding box center [779, 329] width 305 height 36
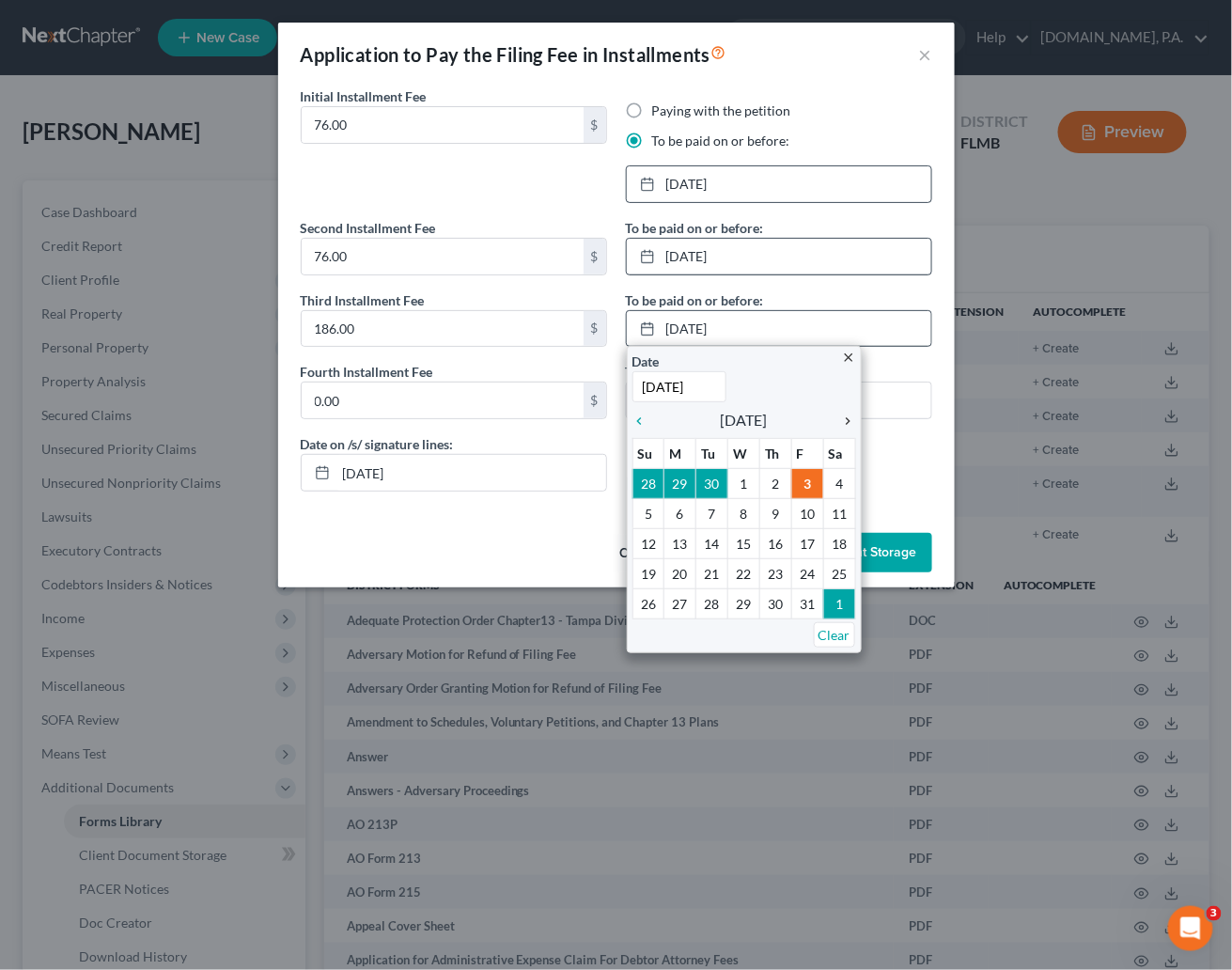
click at [847, 420] on icon "chevron_right" at bounding box center [843, 421] width 25 height 15
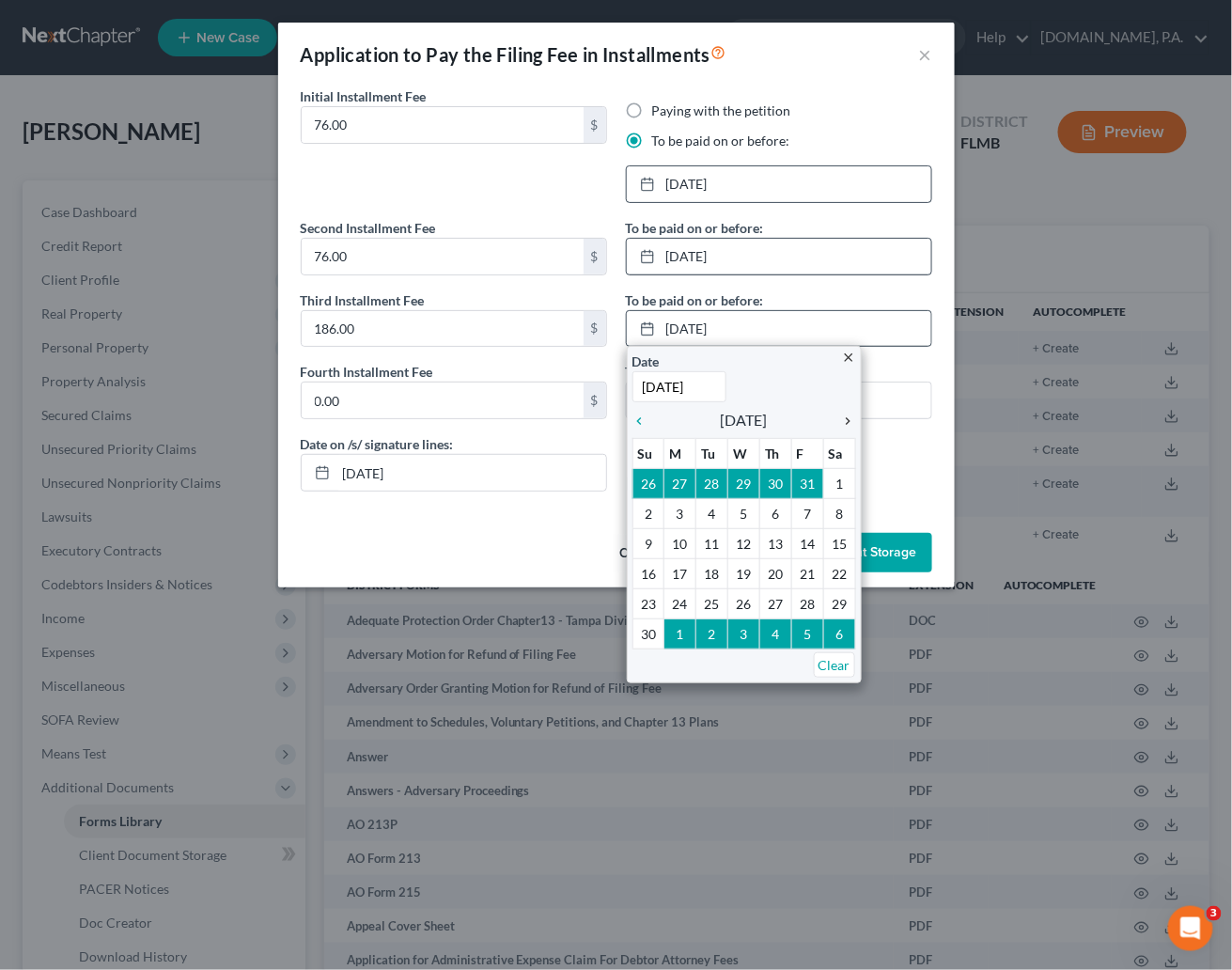
click at [847, 420] on icon "chevron_right" at bounding box center [843, 421] width 25 height 15
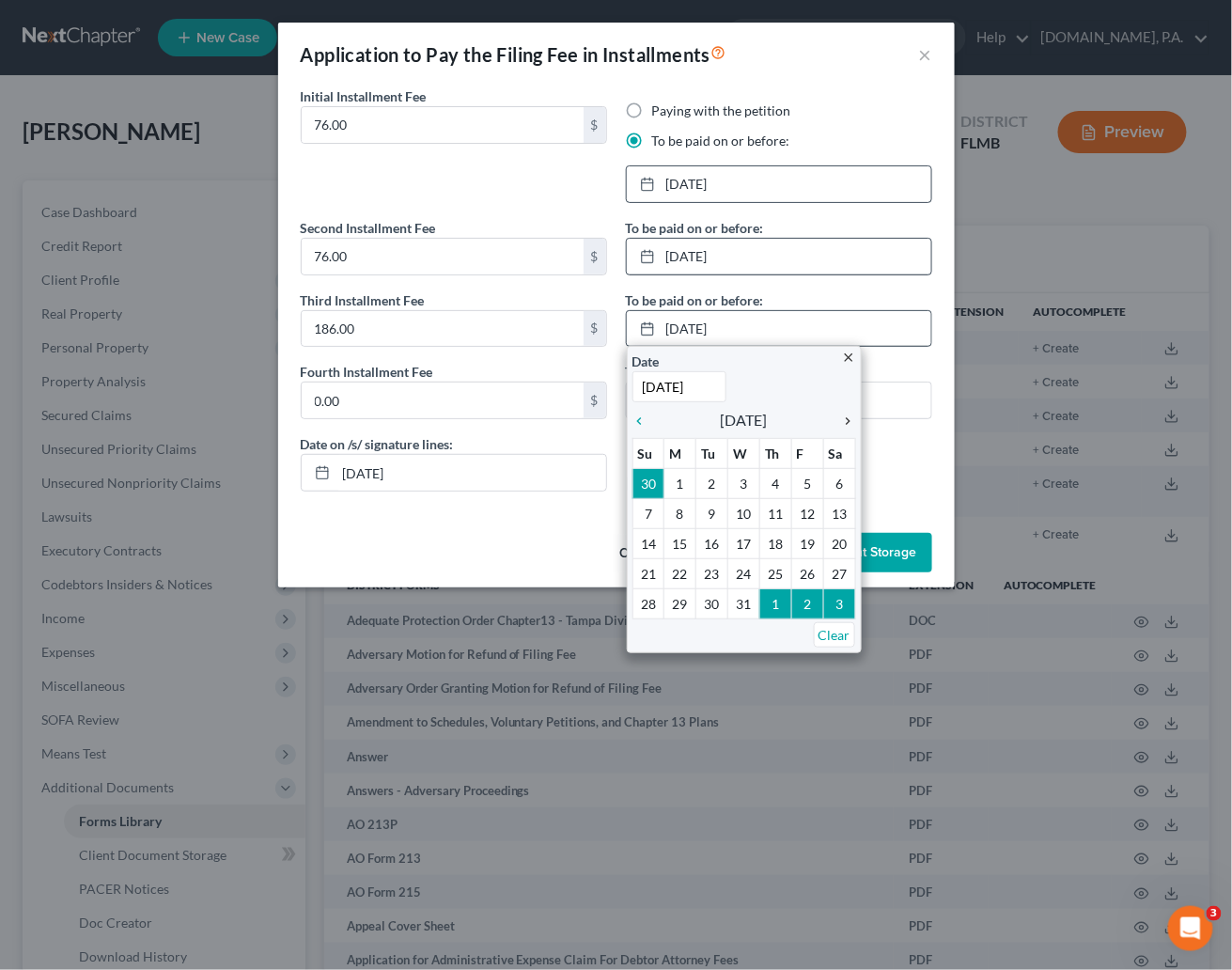
click at [847, 420] on icon "chevron_right" at bounding box center [843, 421] width 25 height 15
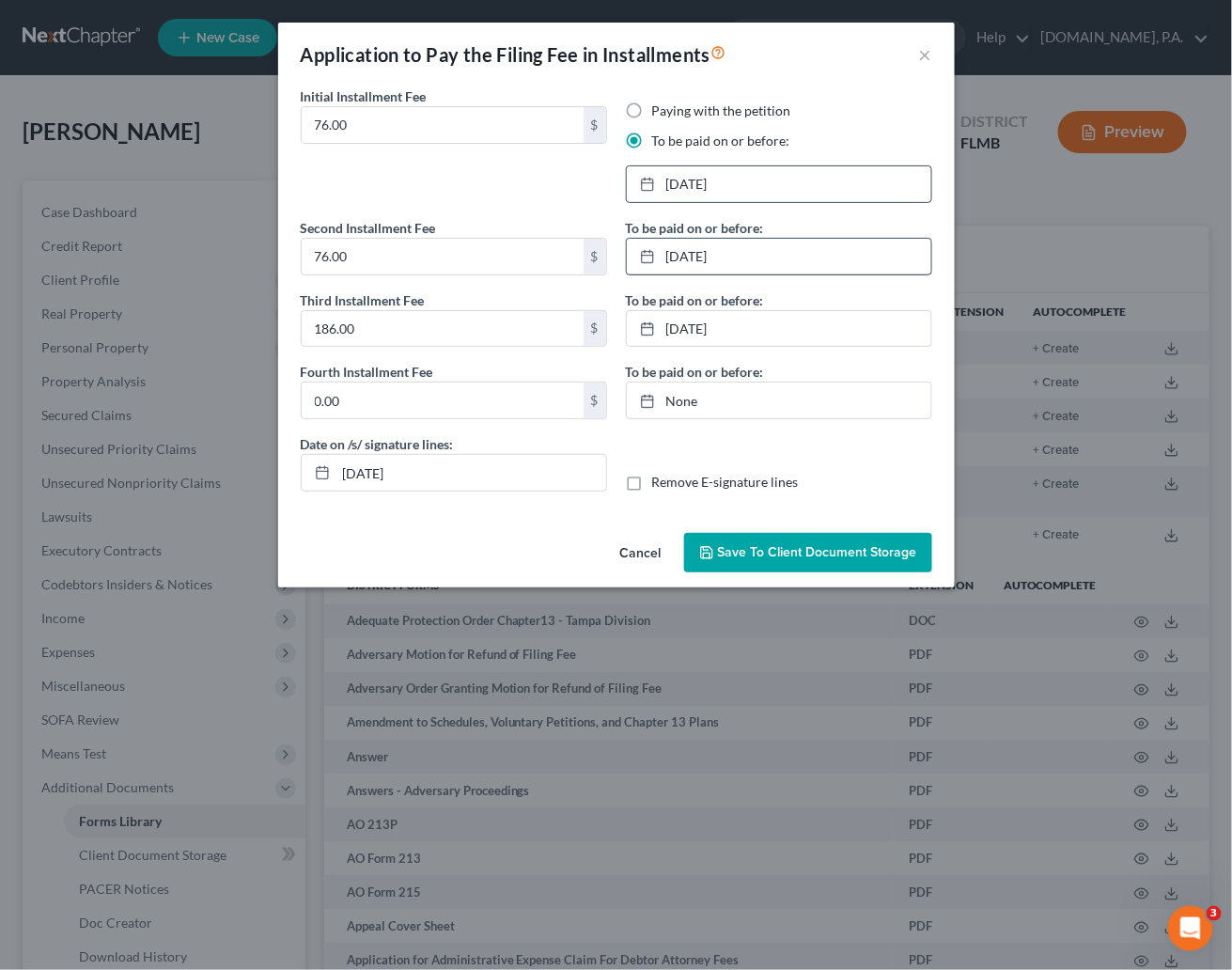
click at [809, 545] on span "Save to Client Document Storage" at bounding box center [818, 552] width 199 height 16
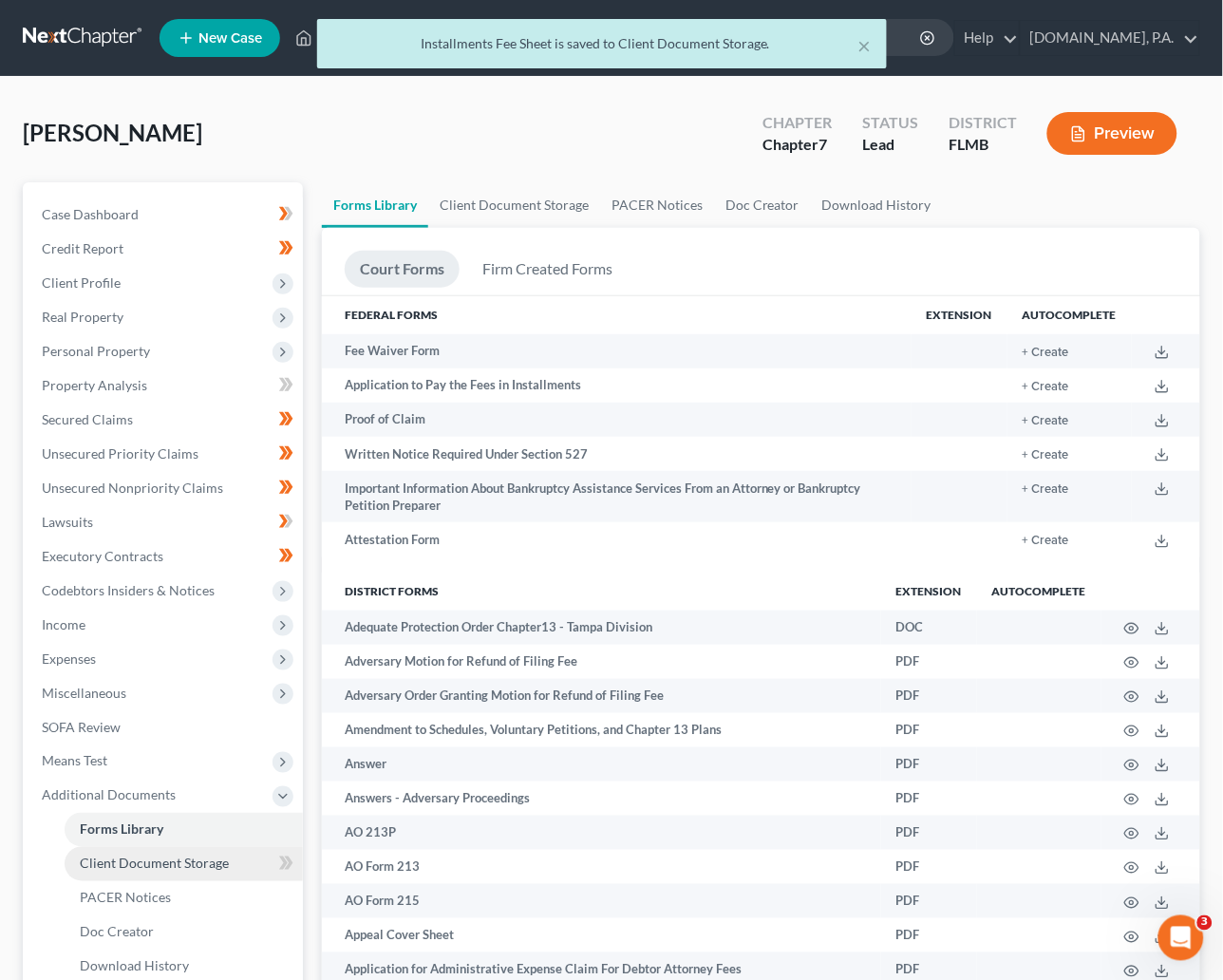
scroll to position [142, 0]
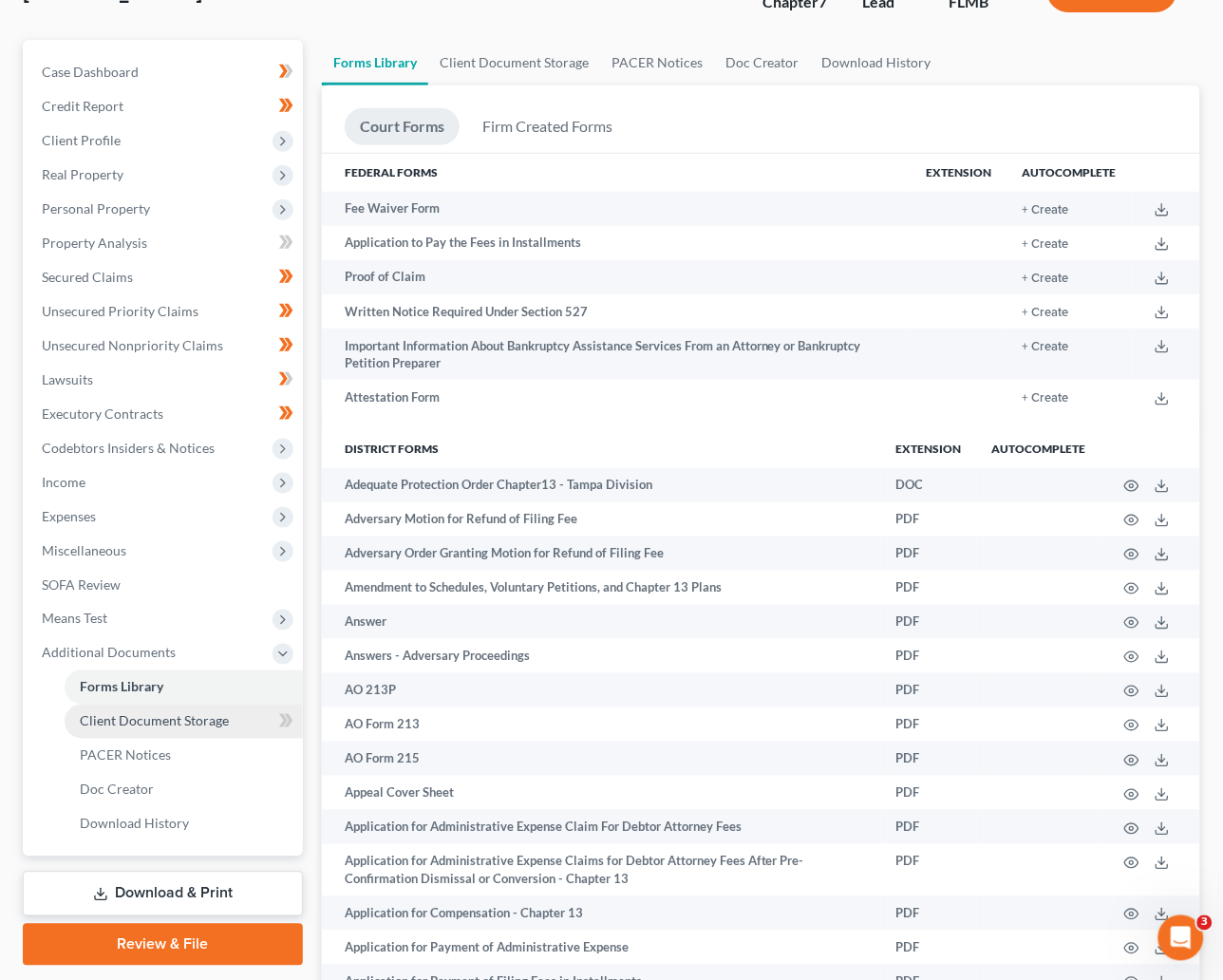
click at [151, 720] on span "Client Document Storage" at bounding box center [154, 721] width 149 height 16
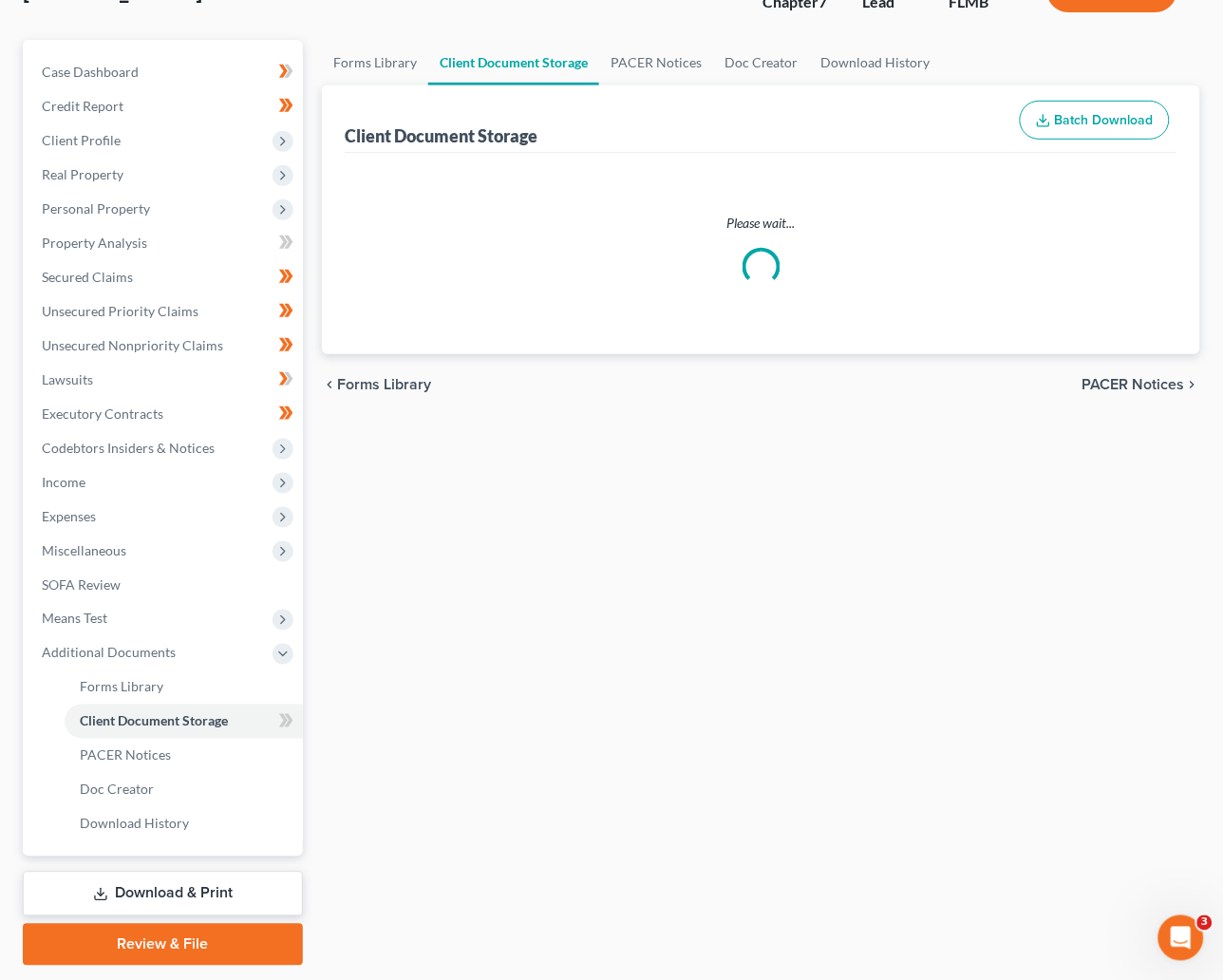
select select "9"
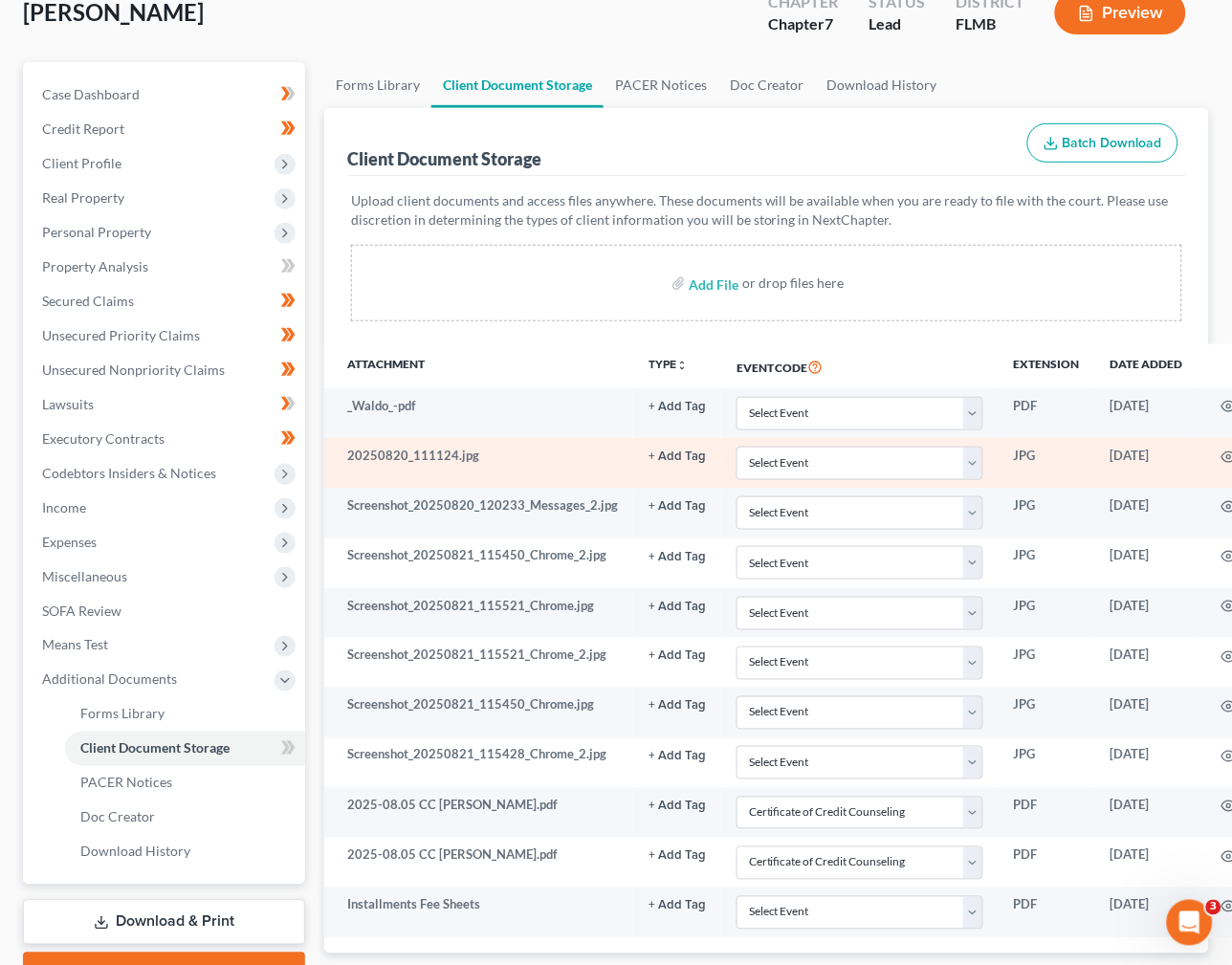
scroll to position [248, 0]
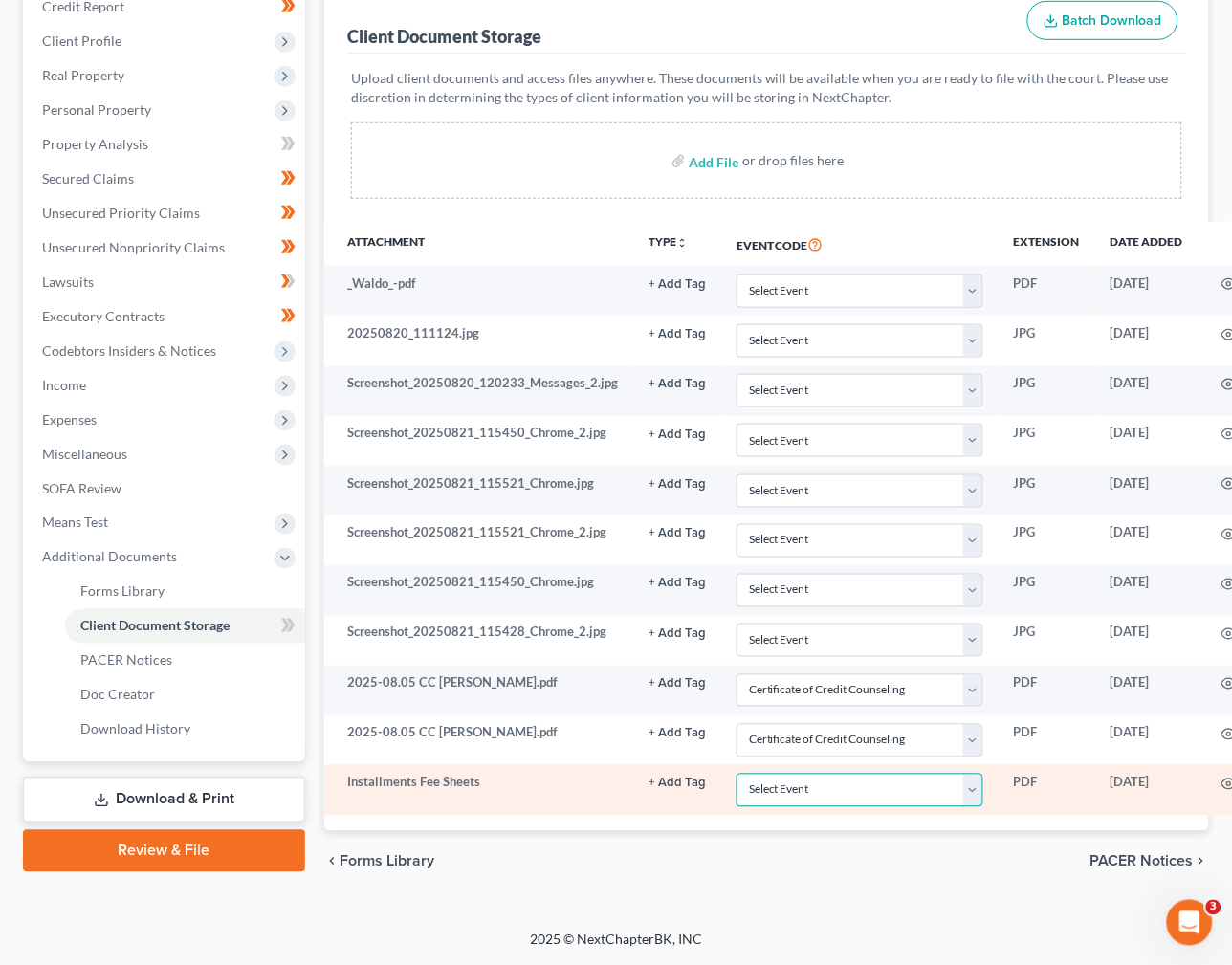
click at [963, 791] on select "Select Event 20 Largest Unsecured Creditors Amended Chapter 13 Plan Amended Cre…" at bounding box center [860, 790] width 247 height 34
select select "4"
click at [737, 774] on select "Select Event 20 Largest Unsecured Creditors Amended Chapter 13 Plan Amended Cre…" at bounding box center [860, 790] width 247 height 34
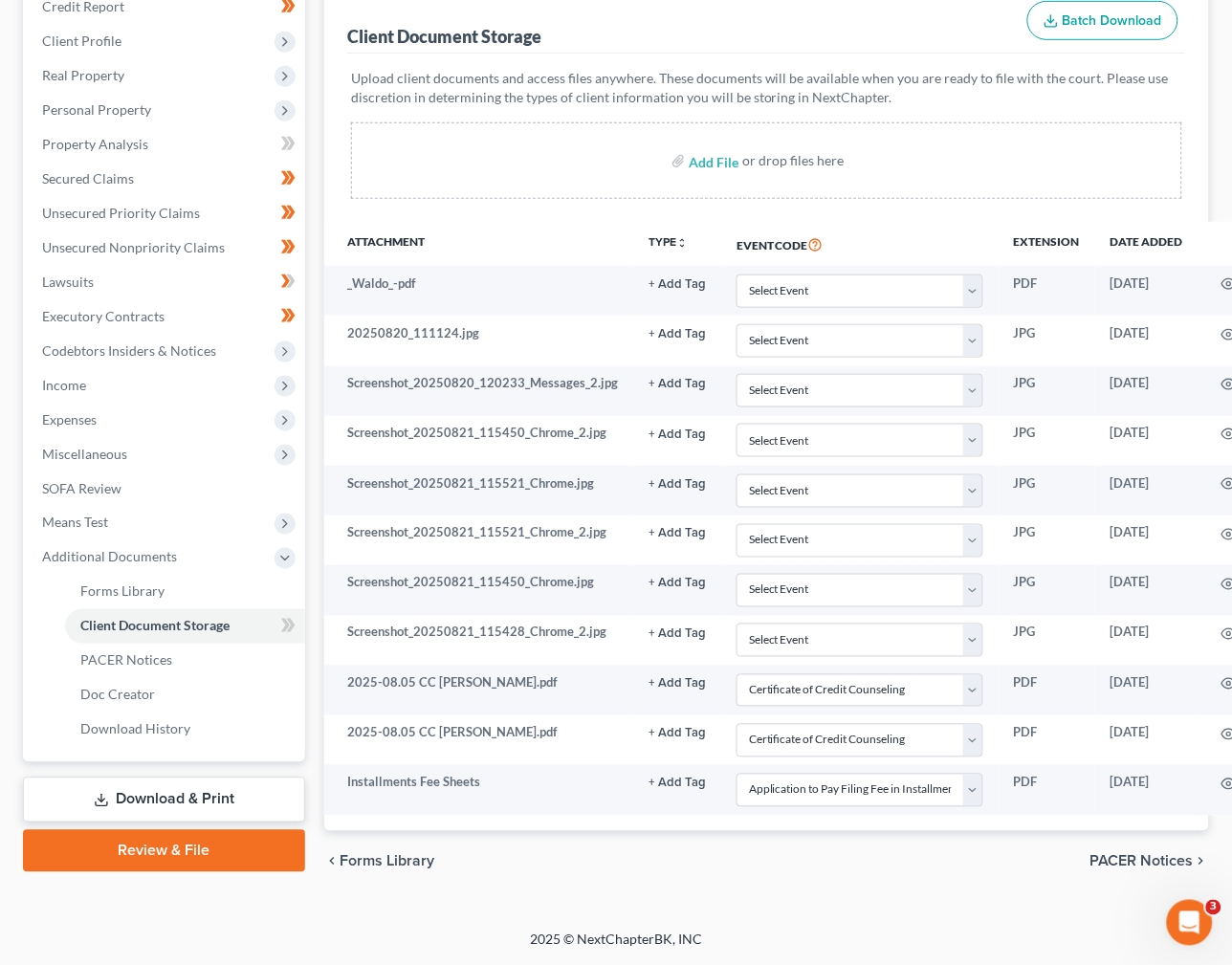
click at [186, 790] on link "Download & Print" at bounding box center [164, 800] width 282 height 44
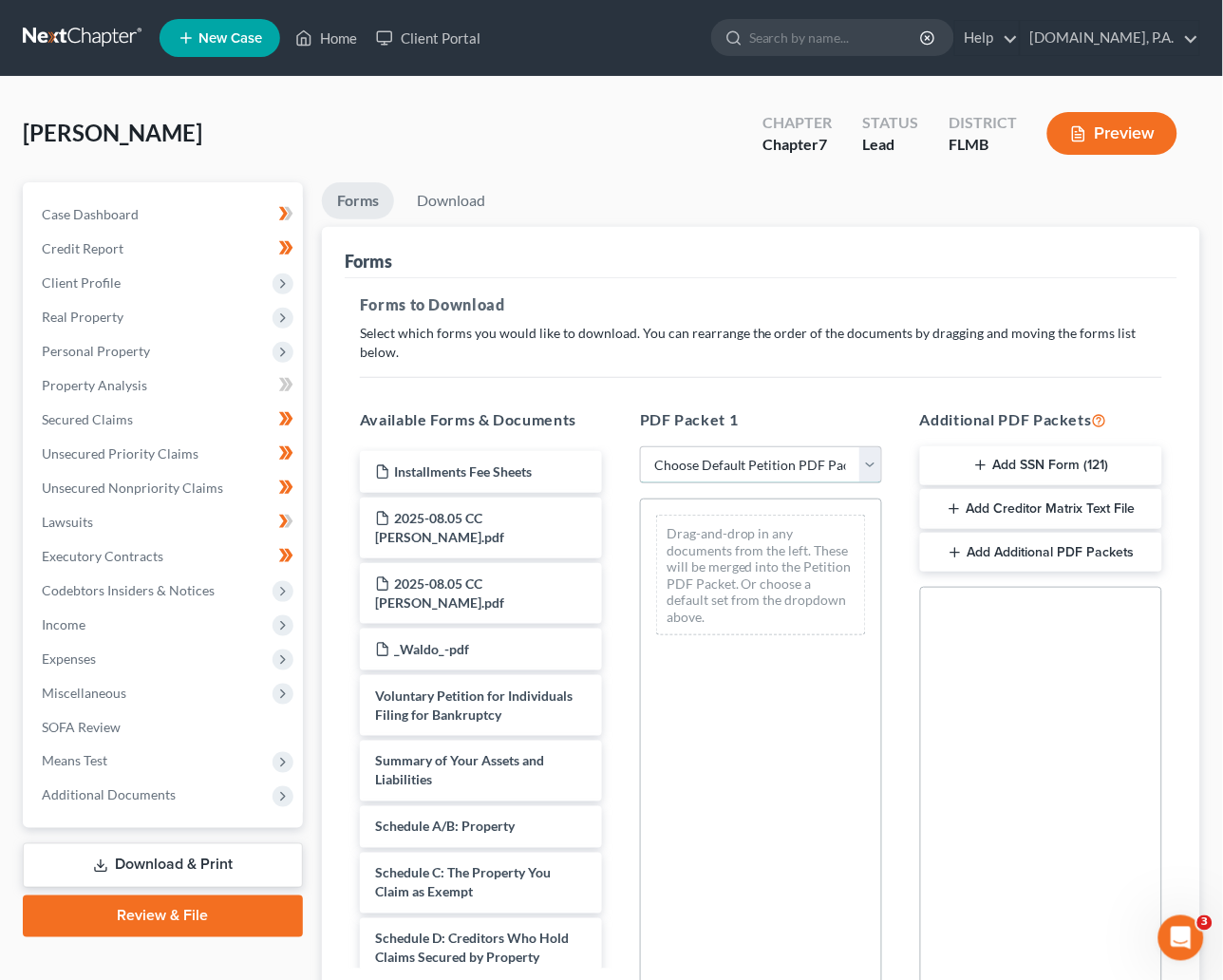
click at [869, 446] on select "Choose Default Petition PDF Packet Complete Bankruptcy Petition (all forms and …" at bounding box center [761, 466] width 242 height 38
select select "5"
click at [640, 446] on select "Choose Default Petition PDF Packet Complete Bankruptcy Petition (all forms and …" at bounding box center [761, 466] width 242 height 38
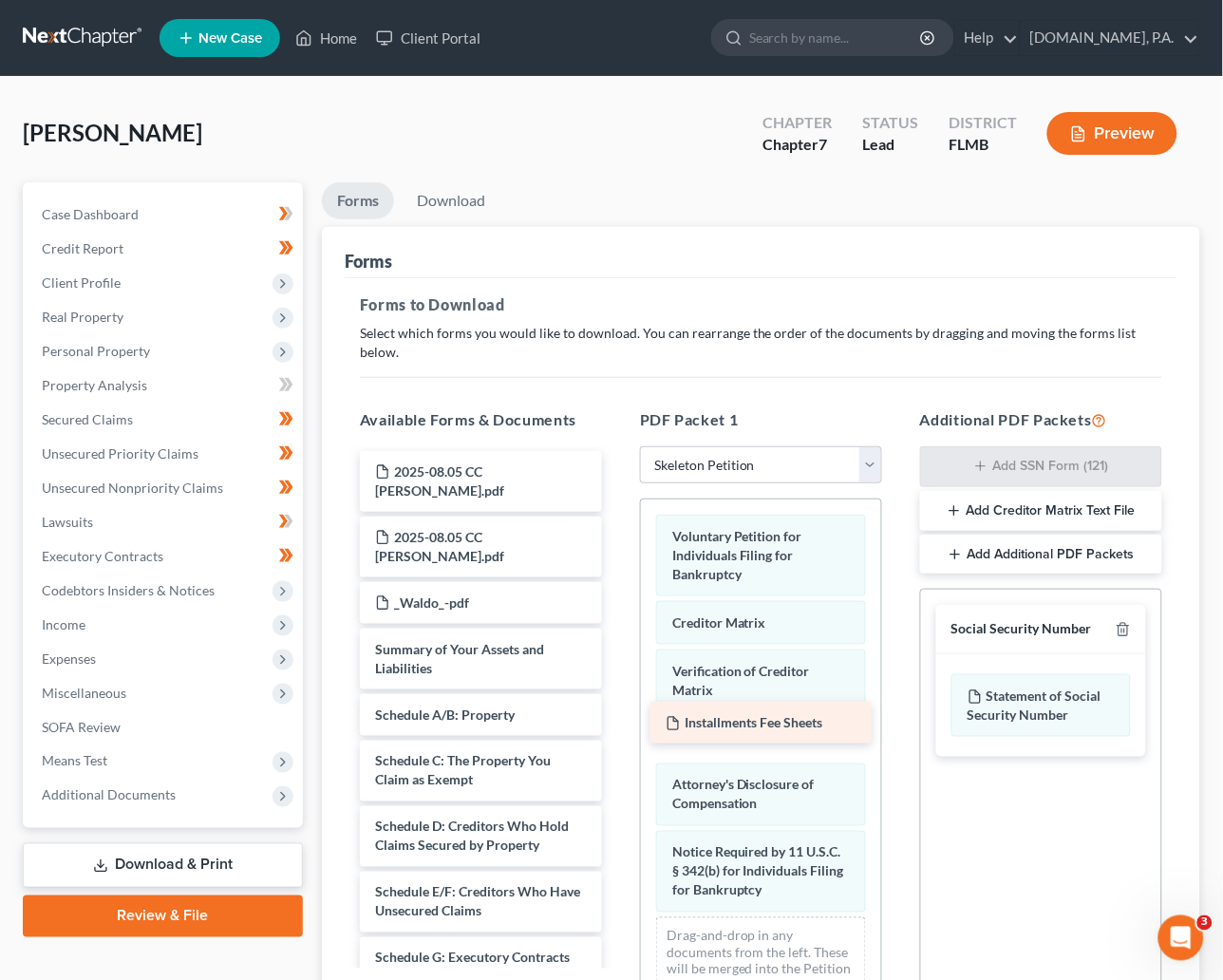
drag, startPoint x: 454, startPoint y: 450, endPoint x: 745, endPoint y: 721, distance: 397.6
click at [617, 721] on div "Installments Fee Sheets Installments Fee Sheets 2025-08.05 CC Cert - FernandezM…" at bounding box center [481, 944] width 273 height 987
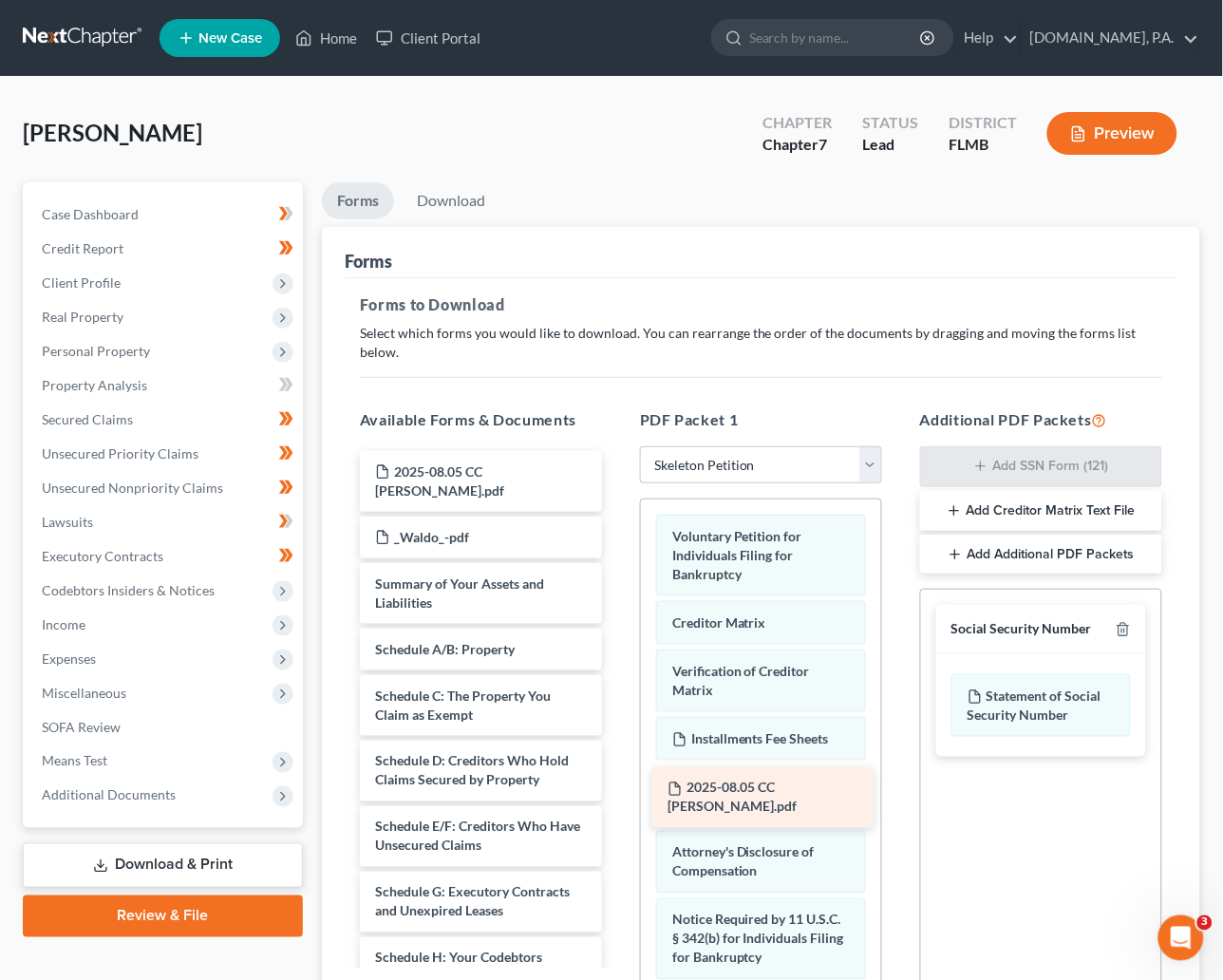
drag, startPoint x: 458, startPoint y: 459, endPoint x: 751, endPoint y: 795, distance: 445.8
click at [617, 795] on div "2025-08.05 CC Cert - FernandezM.pdf 2025-08.05 CC Cert - FernandezM.pdf 2025-08…" at bounding box center [481, 912] width 273 height 921
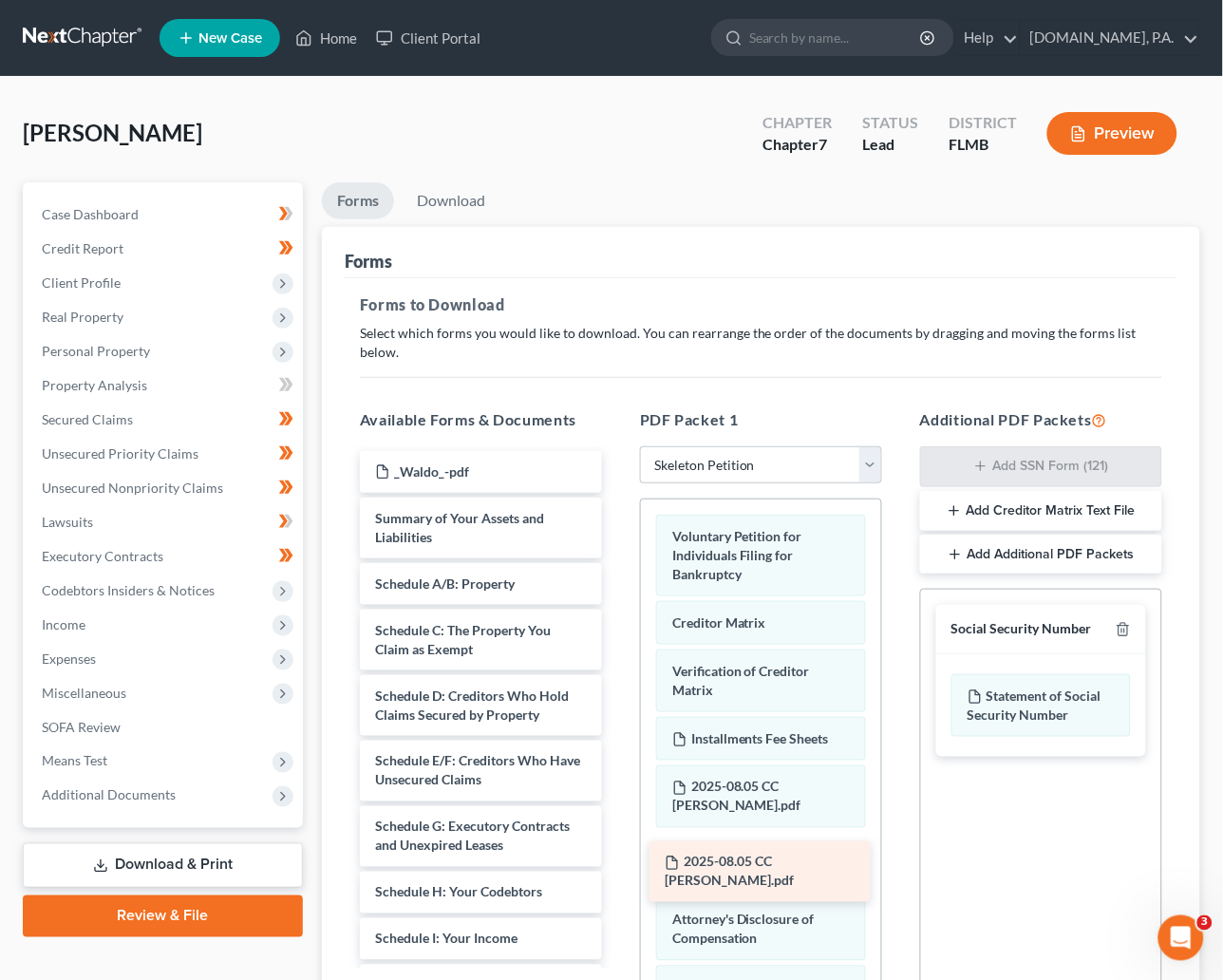
drag, startPoint x: 466, startPoint y: 464, endPoint x: 755, endPoint y: 873, distance: 500.8
click at [617, 873] on div "2025-08.05 CC Cert - FernandesA.pdf 2025-08.05 CC Cert - FernandesA.pdf _Waldo_…" at bounding box center [481, 878] width 273 height 855
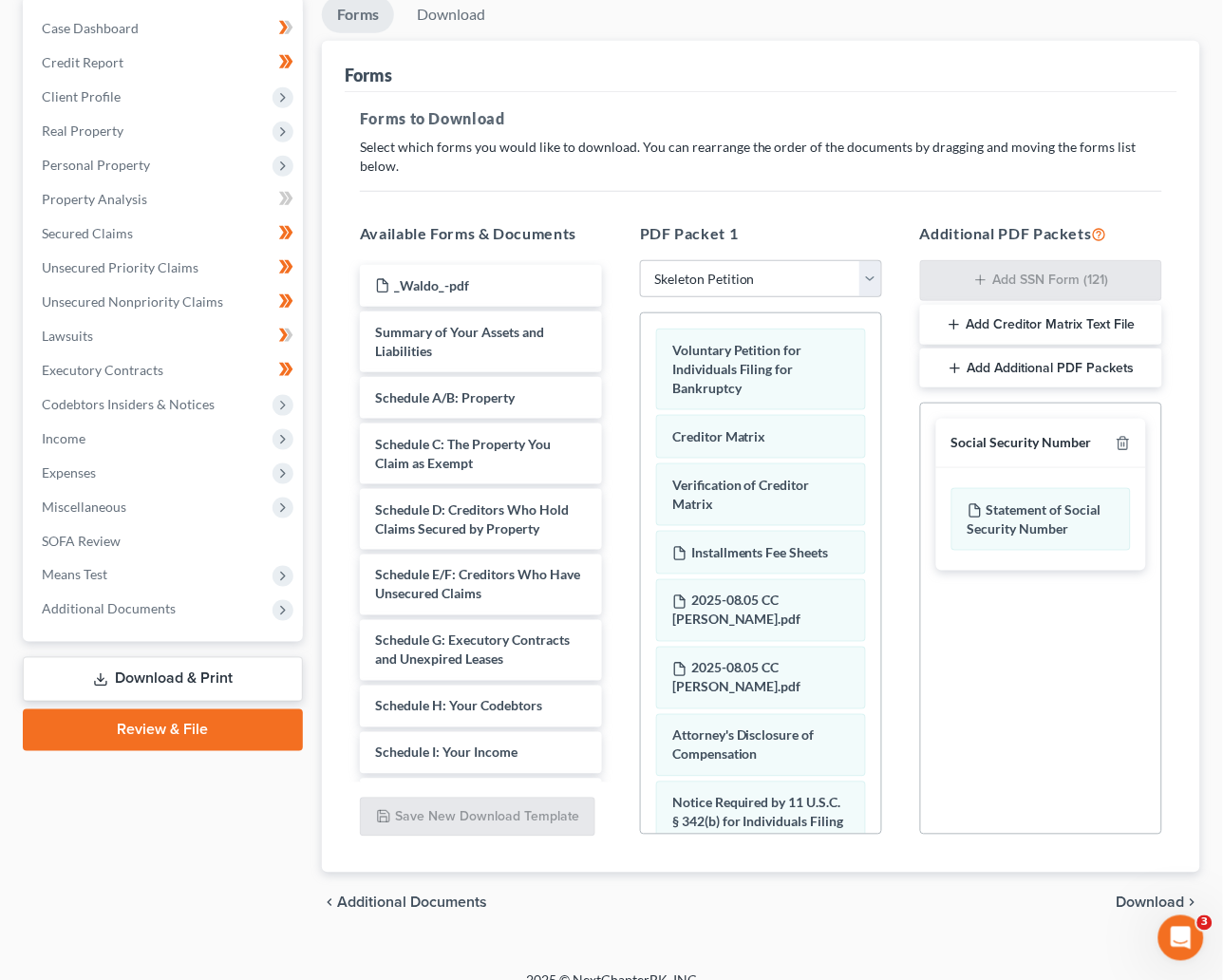
scroll to position [193, 0]
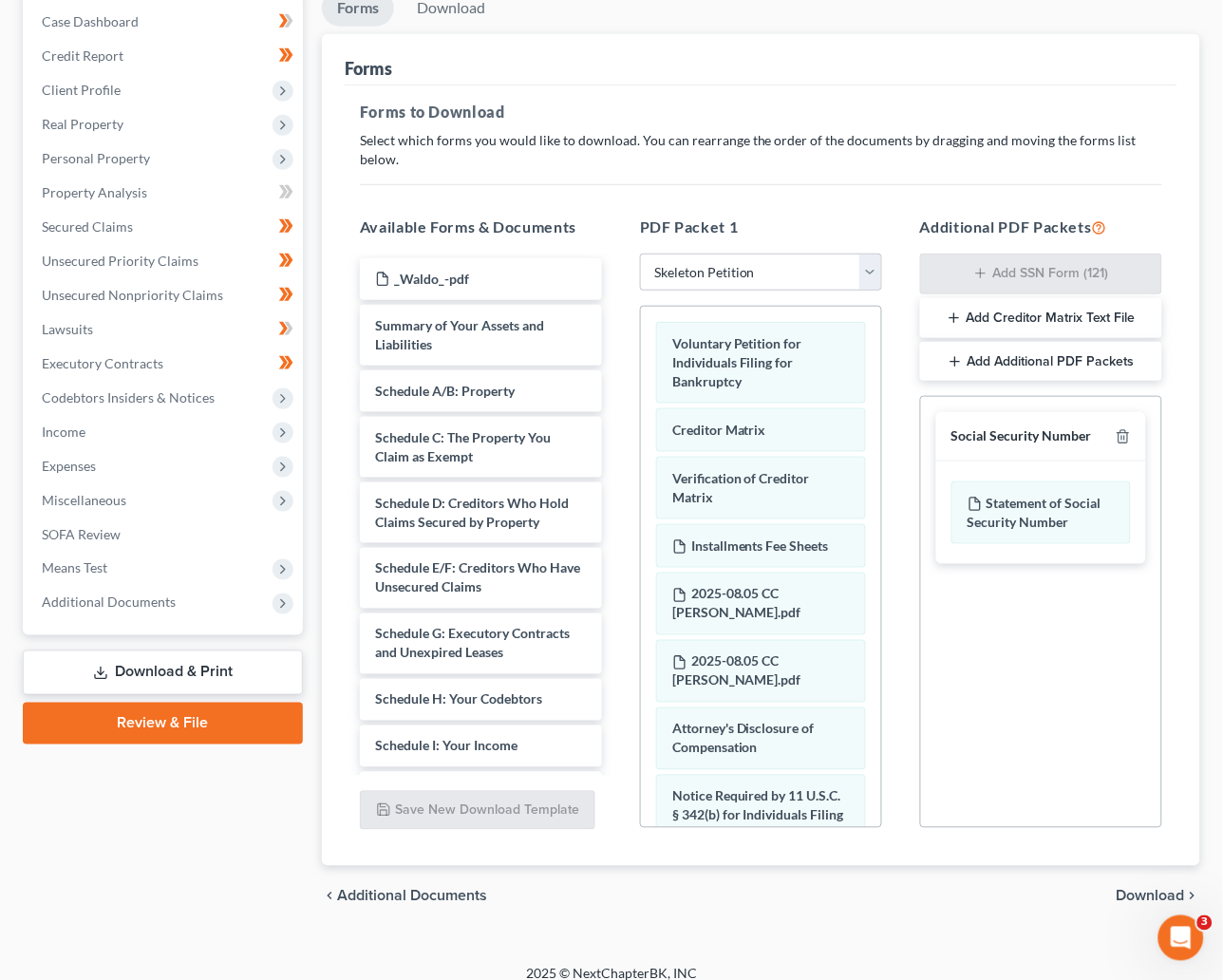
click at [1149, 889] on span "Download" at bounding box center [1150, 896] width 68 height 15
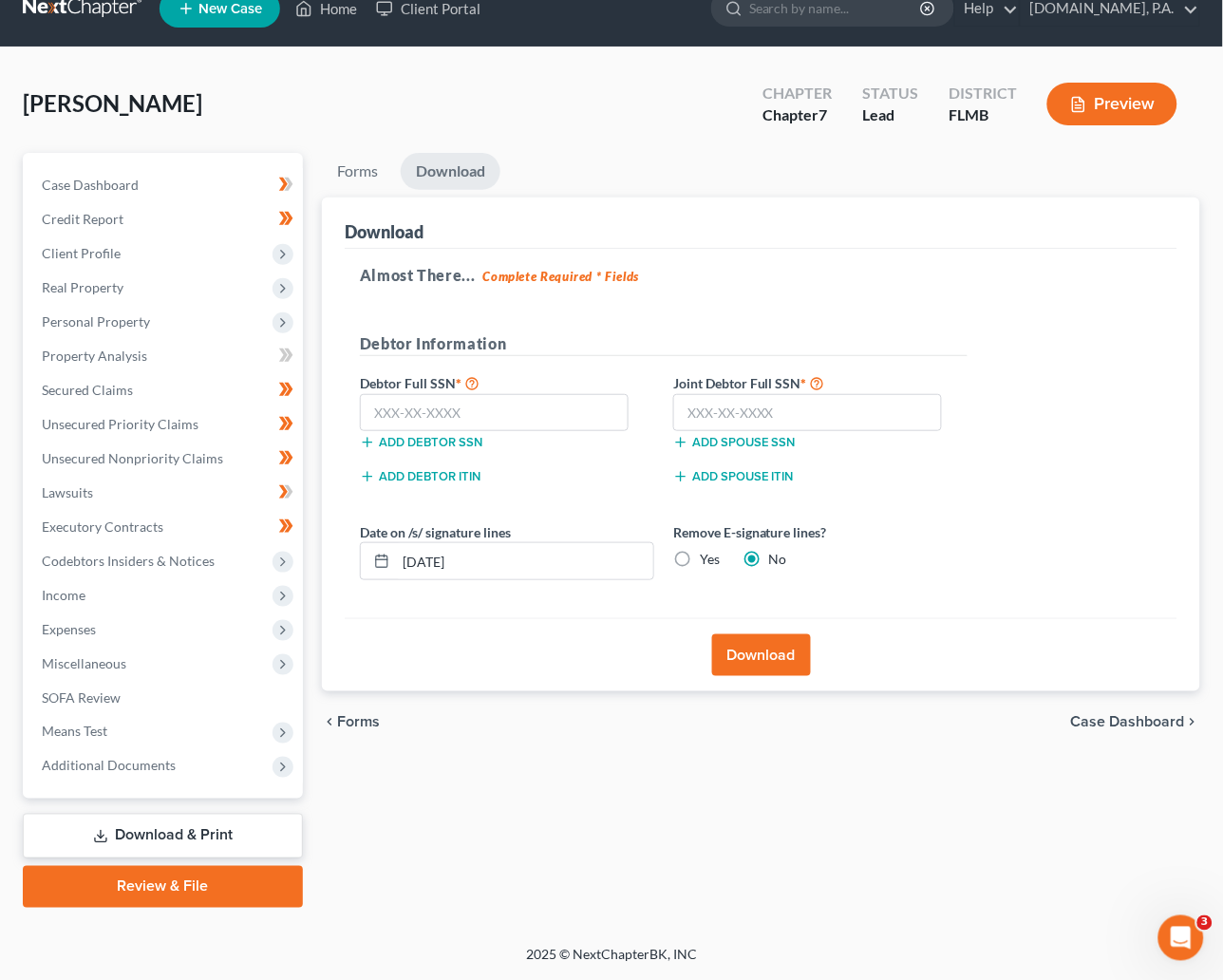
scroll to position [28, 0]
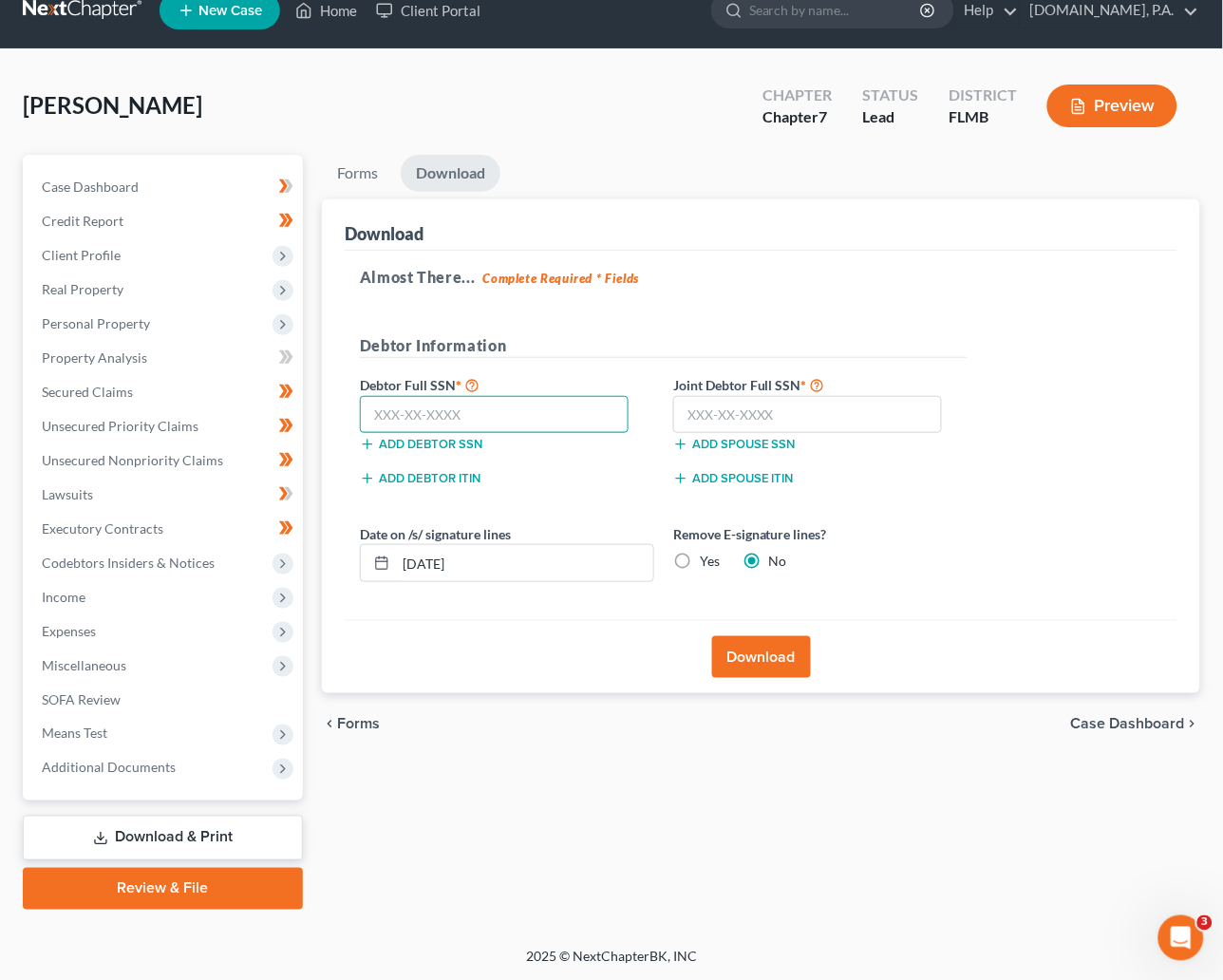
click at [472, 414] on input "text" at bounding box center [494, 416] width 269 height 38
type input "027-76-2799"
click at [726, 404] on input "text" at bounding box center [807, 416] width 269 height 38
click at [716, 400] on input "text" at bounding box center [807, 416] width 269 height 38
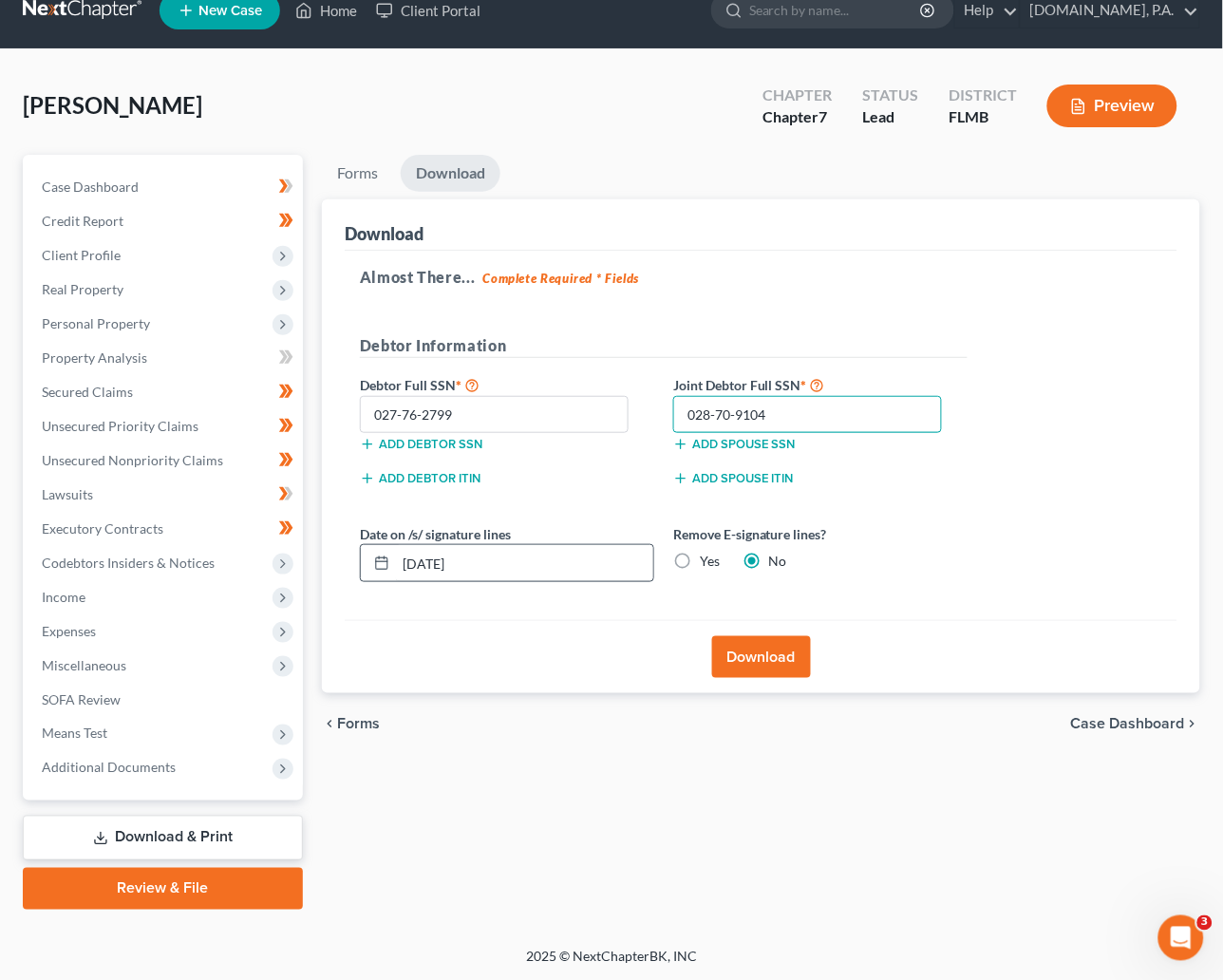
type input "028-70-9104"
click at [488, 567] on input "10/03/2025" at bounding box center [525, 563] width 257 height 36
type input "10/07/2025"
click at [751, 660] on button "Download" at bounding box center [761, 657] width 99 height 42
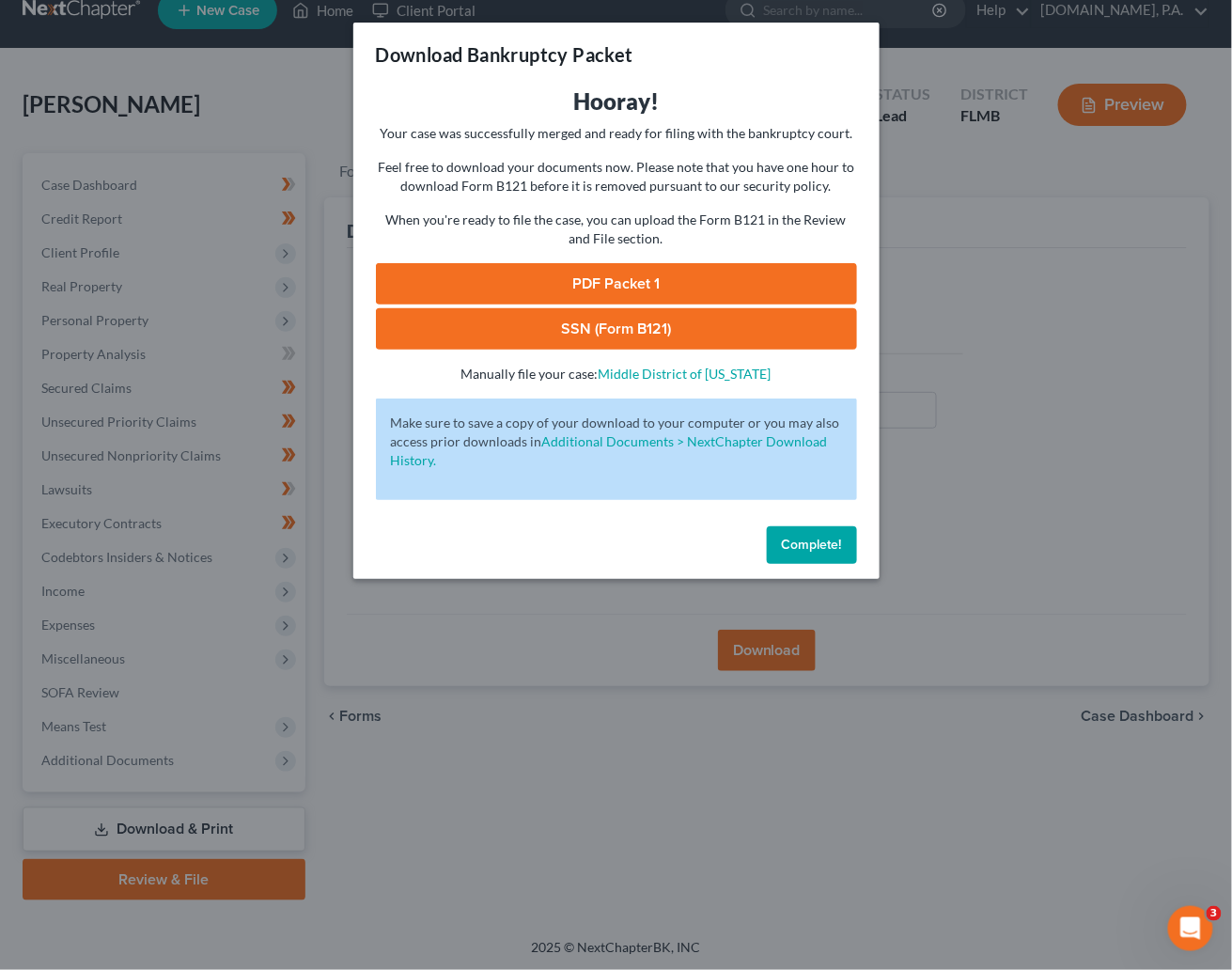
click at [598, 332] on link "SSN (Form B121)" at bounding box center [616, 329] width 481 height 42
click at [622, 279] on link "PDF Packet 1" at bounding box center [616, 284] width 481 height 42
click at [806, 543] on span "Complete!" at bounding box center [811, 544] width 60 height 16
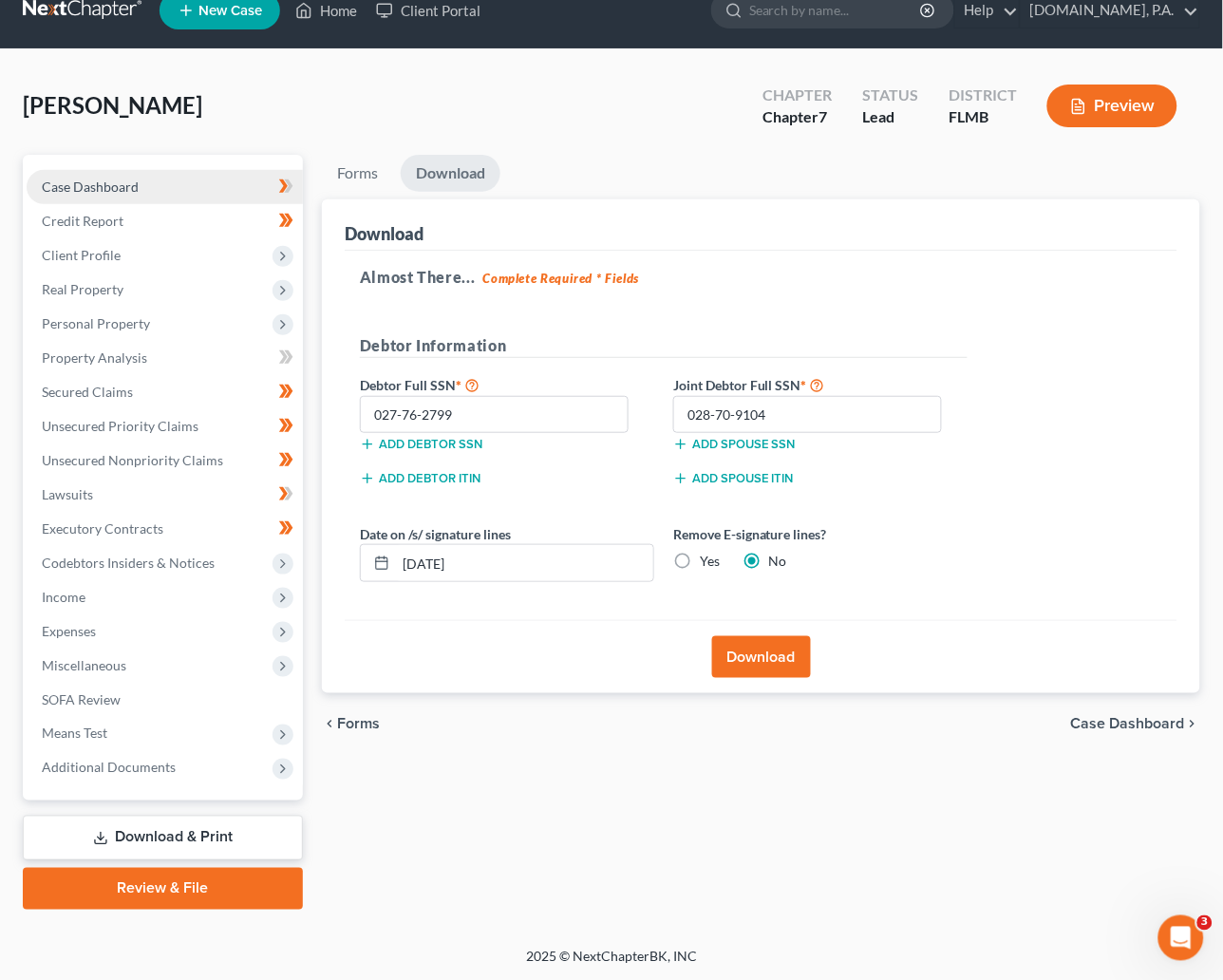
click at [75, 179] on span "Case Dashboard" at bounding box center [90, 186] width 97 height 16
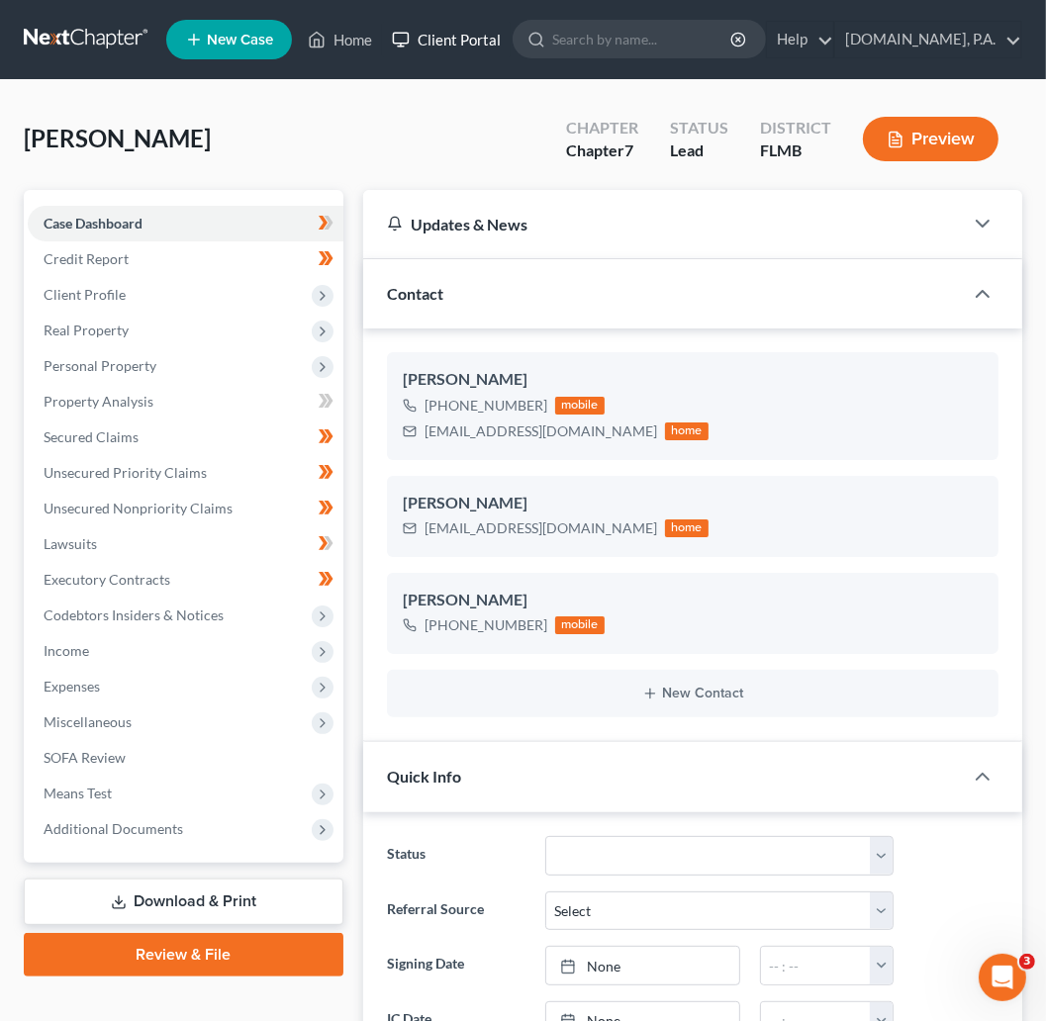
click at [434, 35] on link "Client Portal" at bounding box center [446, 40] width 129 height 36
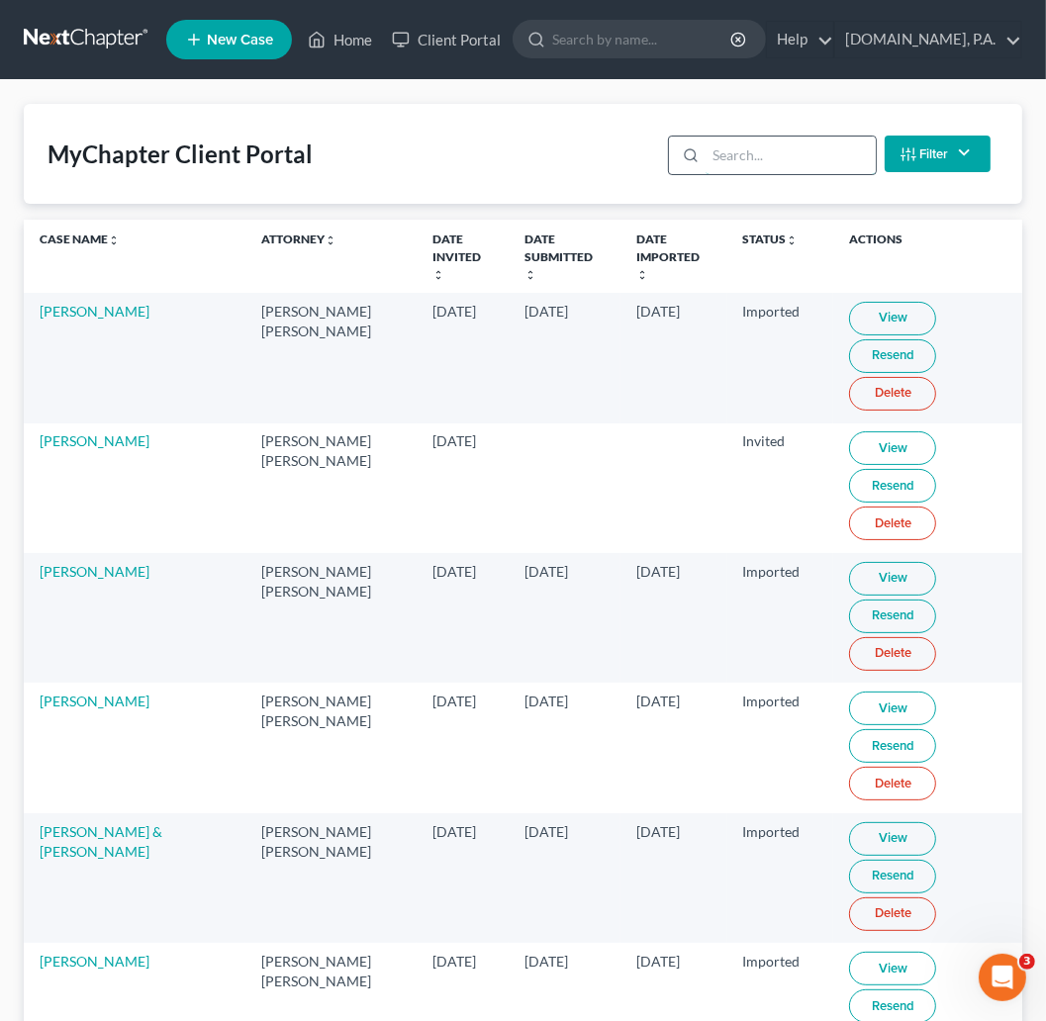
click at [733, 153] on input "search" at bounding box center [789, 156] width 169 height 38
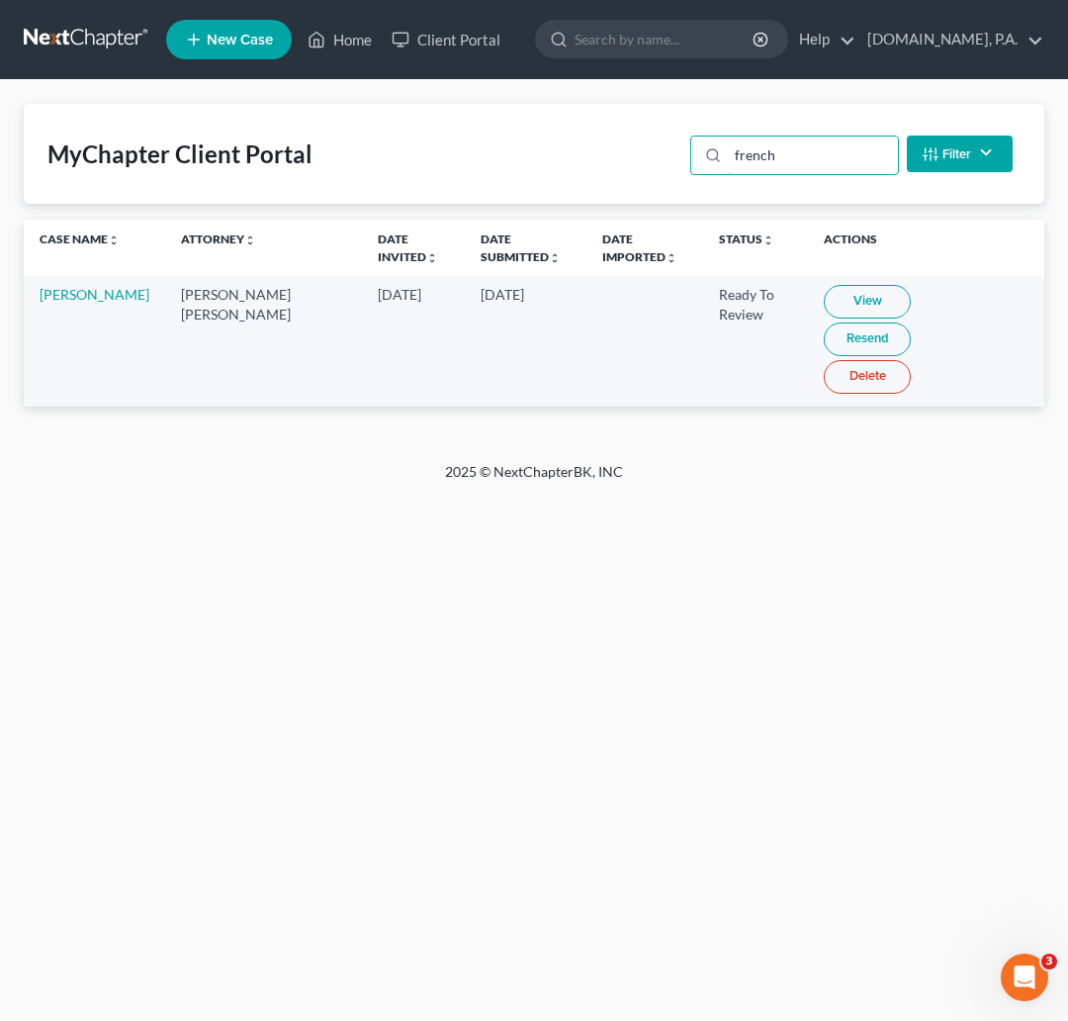
type input "french"
click at [840, 295] on link "View" at bounding box center [867, 302] width 87 height 34
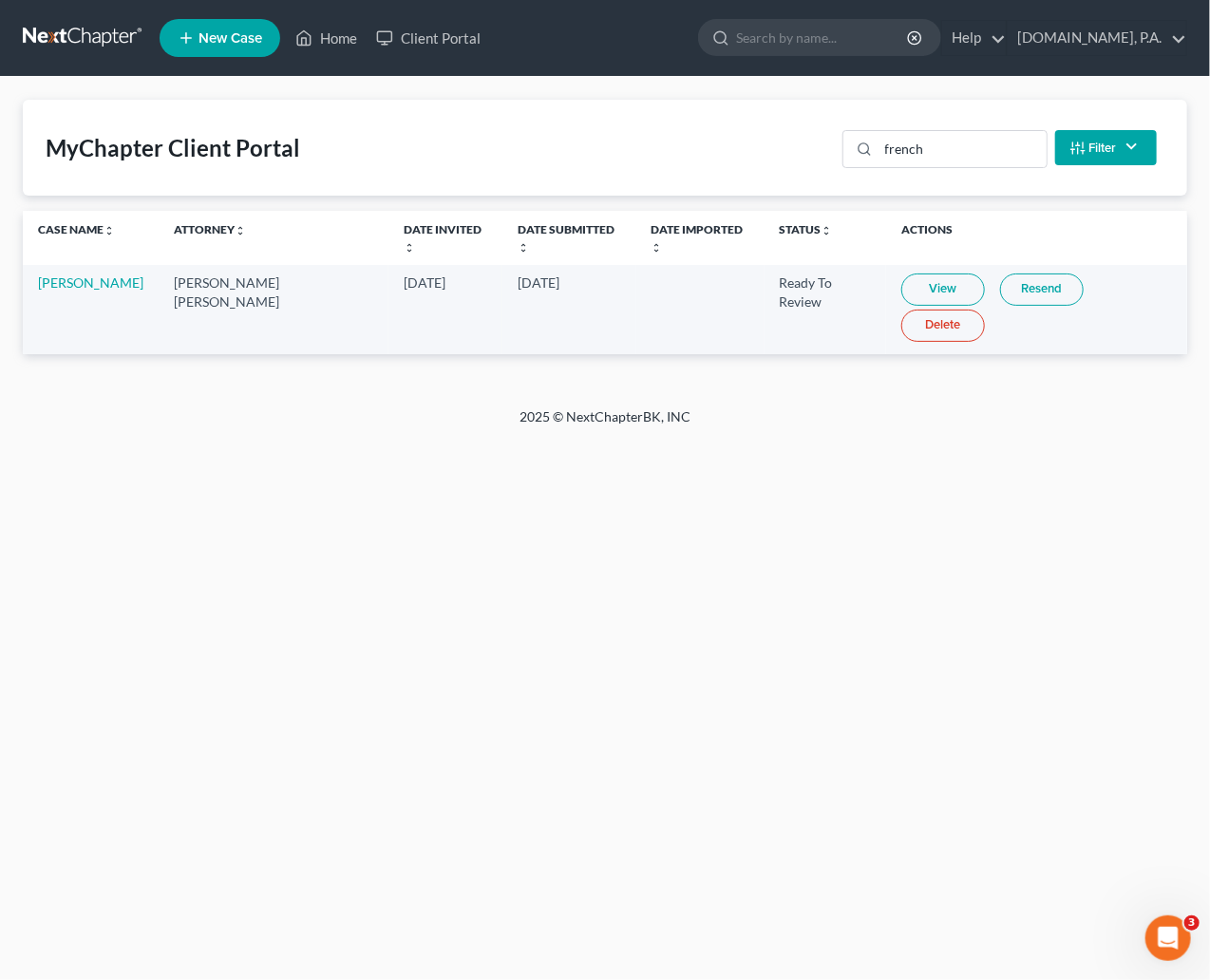
click at [64, 29] on link at bounding box center [84, 38] width 122 height 35
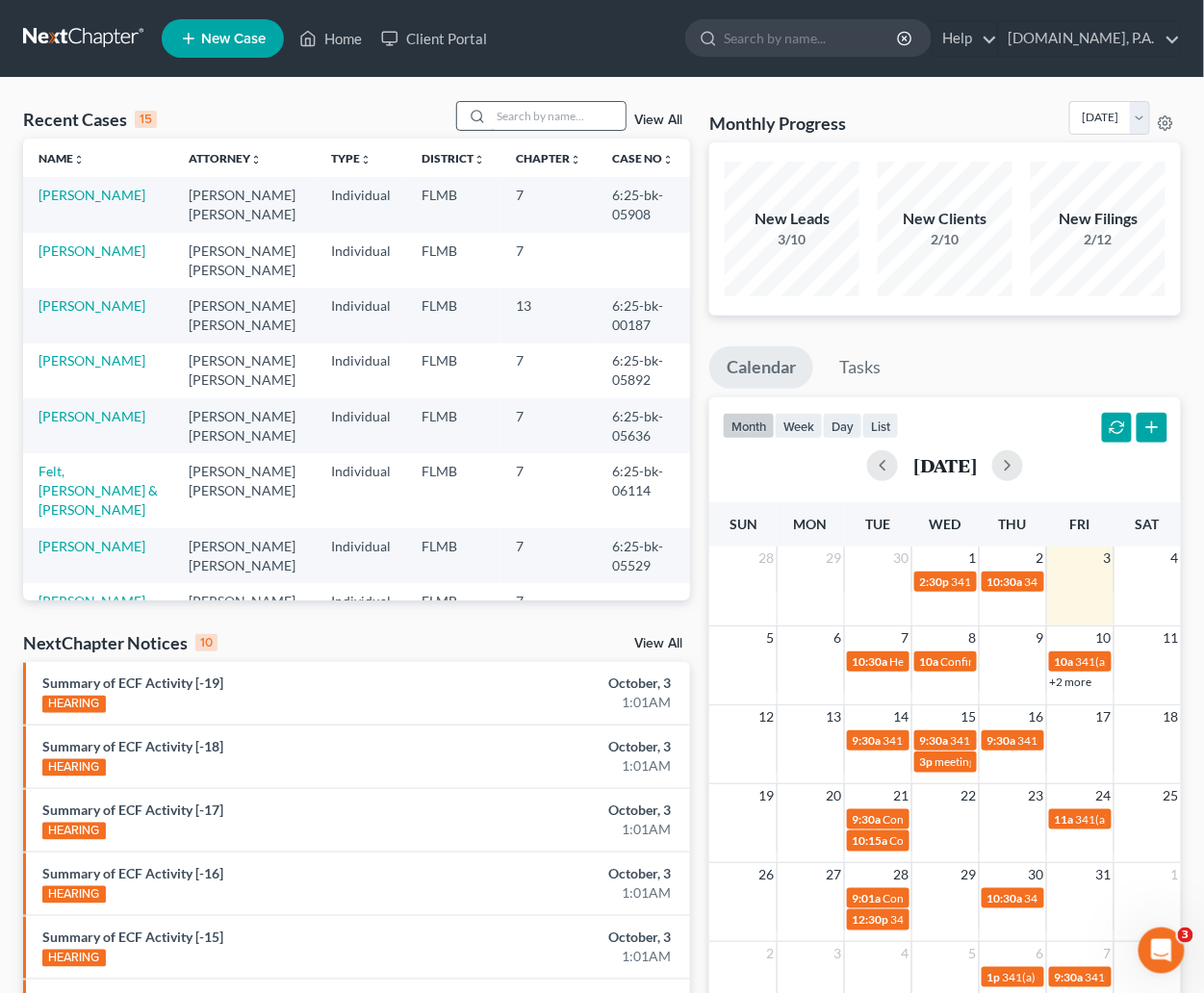
click at [540, 119] on input "search" at bounding box center [558, 116] width 134 height 28
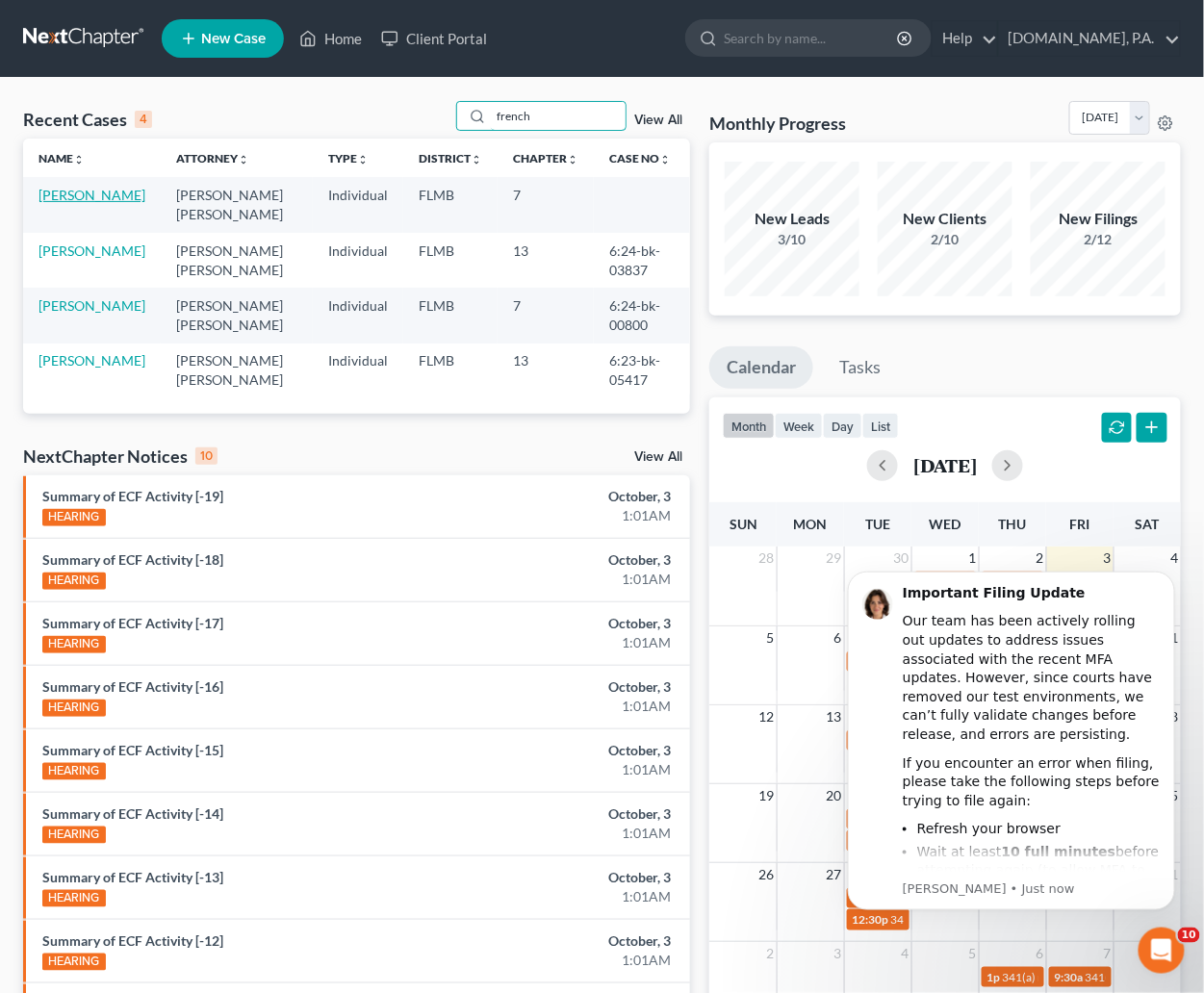
type input "french"
click at [61, 203] on link "[PERSON_NAME]" at bounding box center [92, 195] width 107 height 17
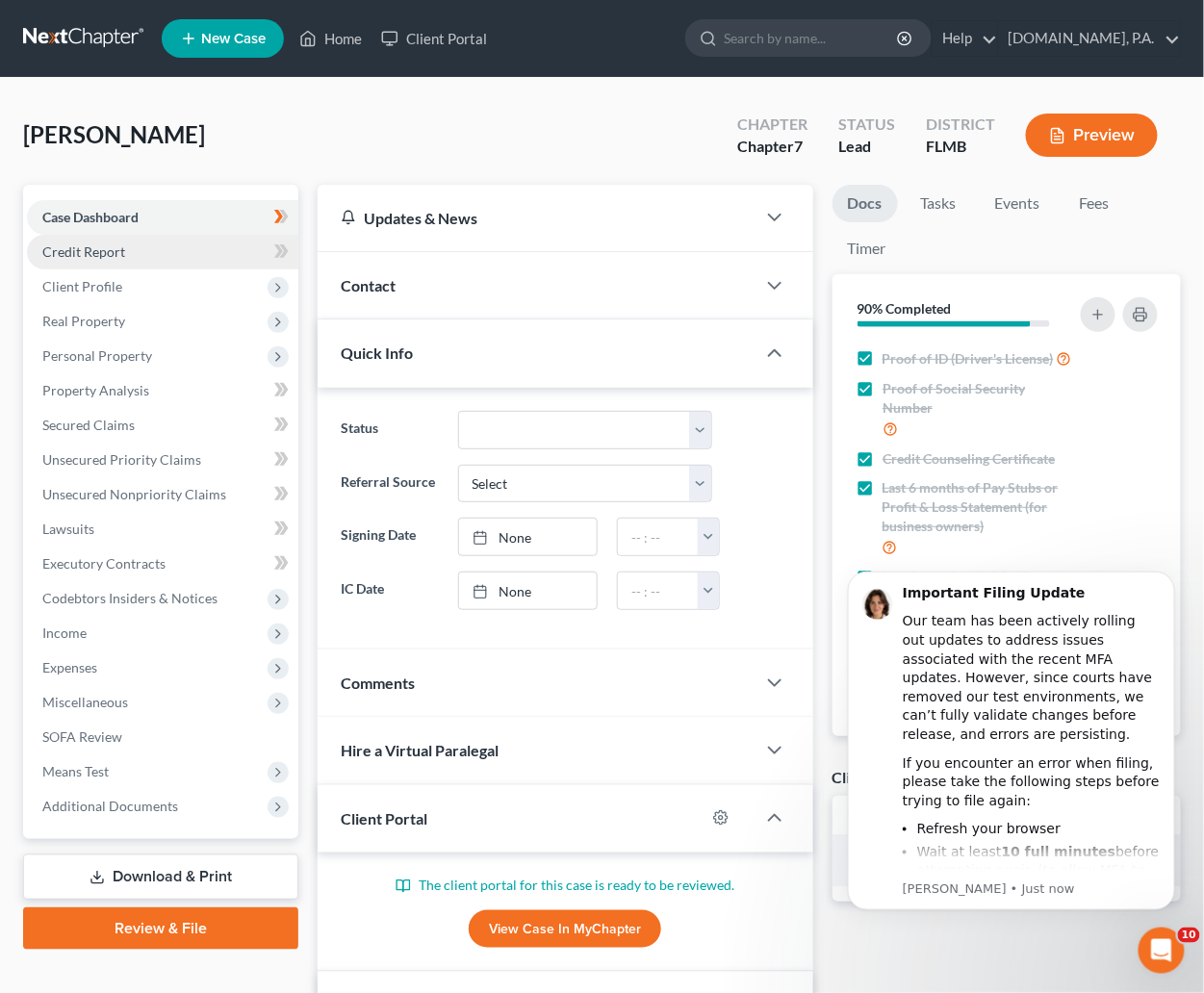
click at [72, 251] on span "Credit Report" at bounding box center [84, 251] width 83 height 17
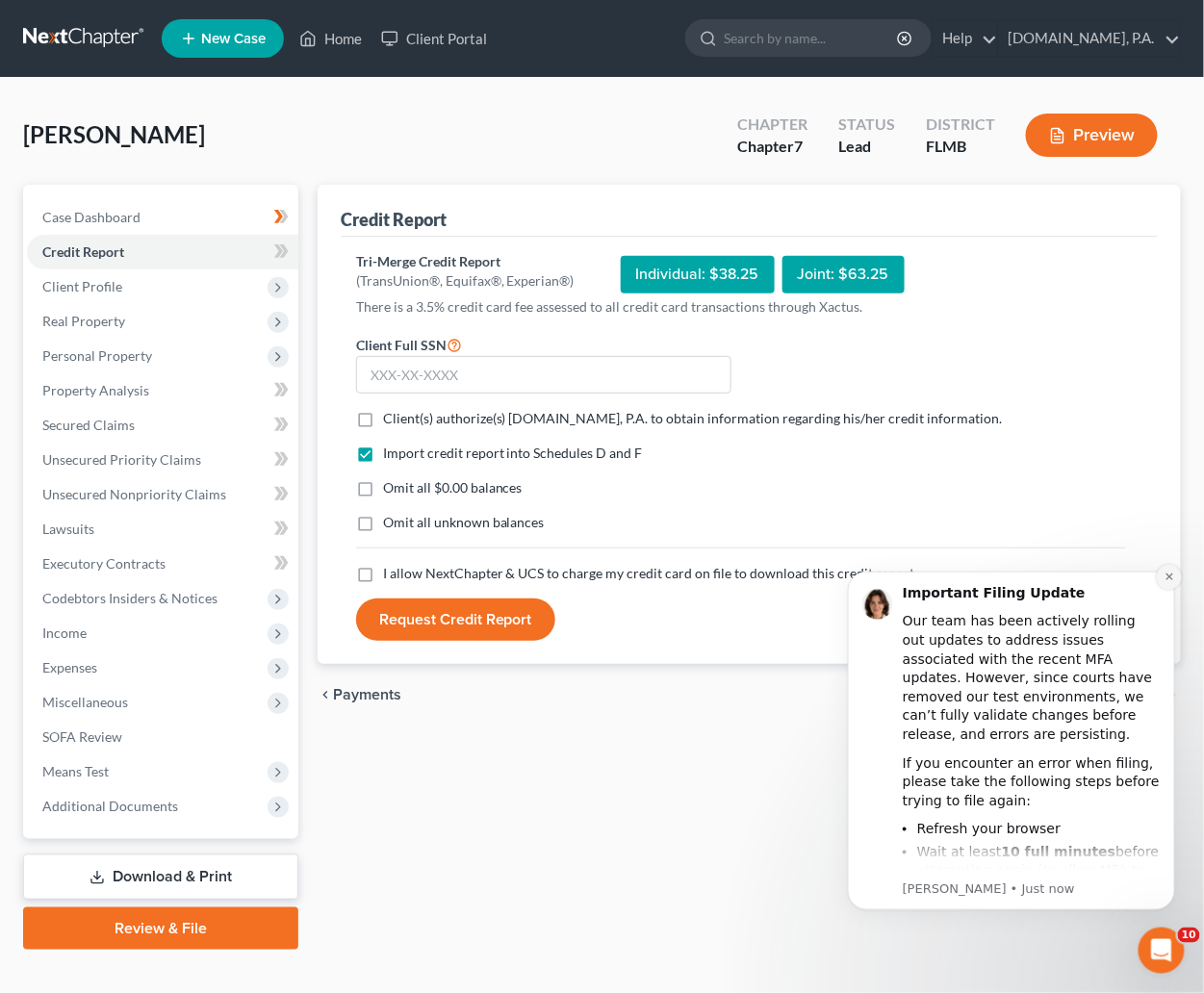
click at [1171, 574] on icon "Dismiss notification" at bounding box center [1168, 576] width 11 height 11
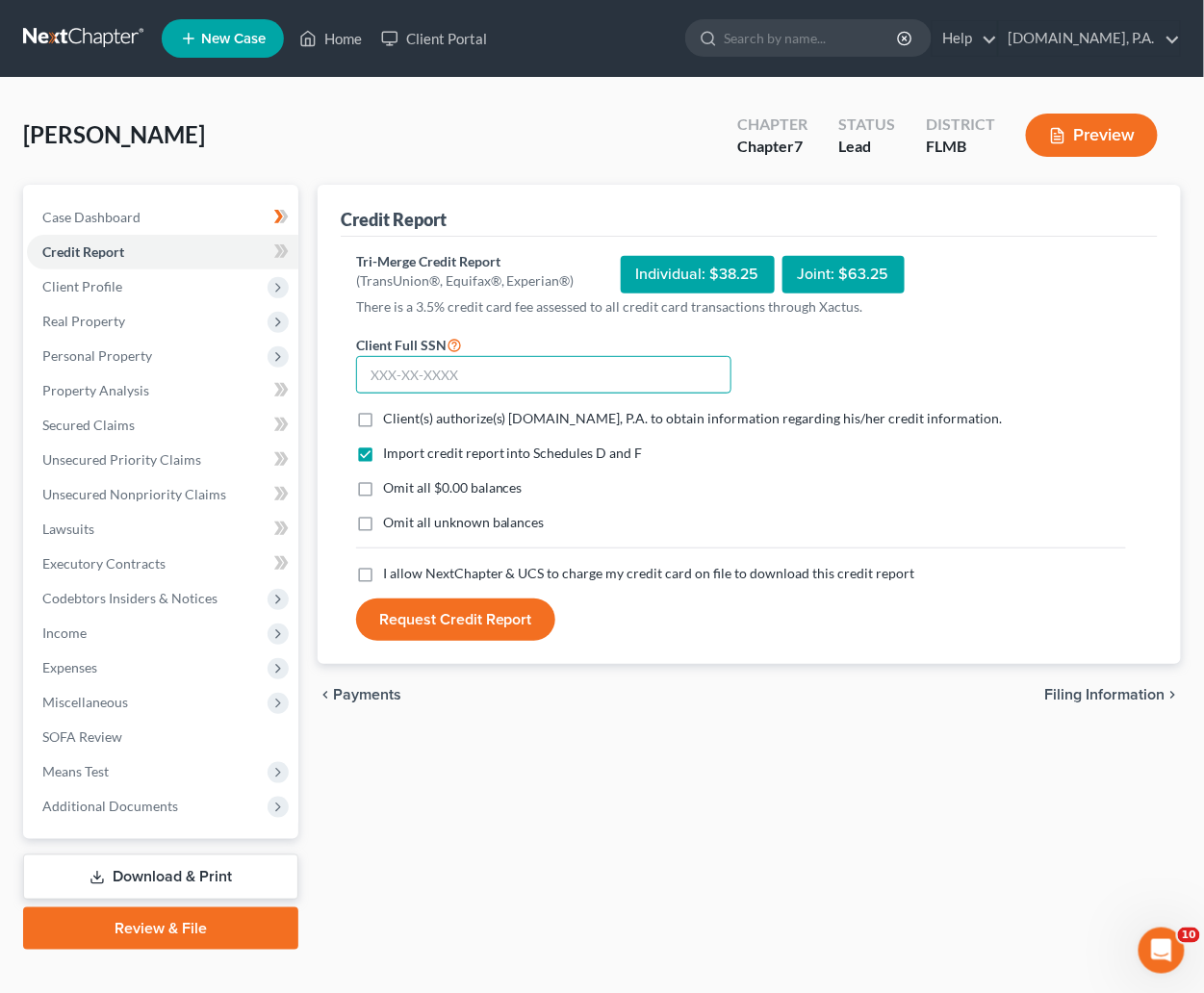
click at [432, 366] on input "text" at bounding box center [544, 375] width 375 height 39
type input "591-38-1287"
click at [383, 419] on label "Client(s) authorize(s) [DOMAIN_NAME], P.A. to obtain information regarding his/…" at bounding box center [692, 418] width 620 height 19
click at [391, 419] on input "Client(s) authorize(s) [DOMAIN_NAME], P.A. to obtain information regarding his/…" at bounding box center [397, 414] width 13 height 13
checkbox input "true"
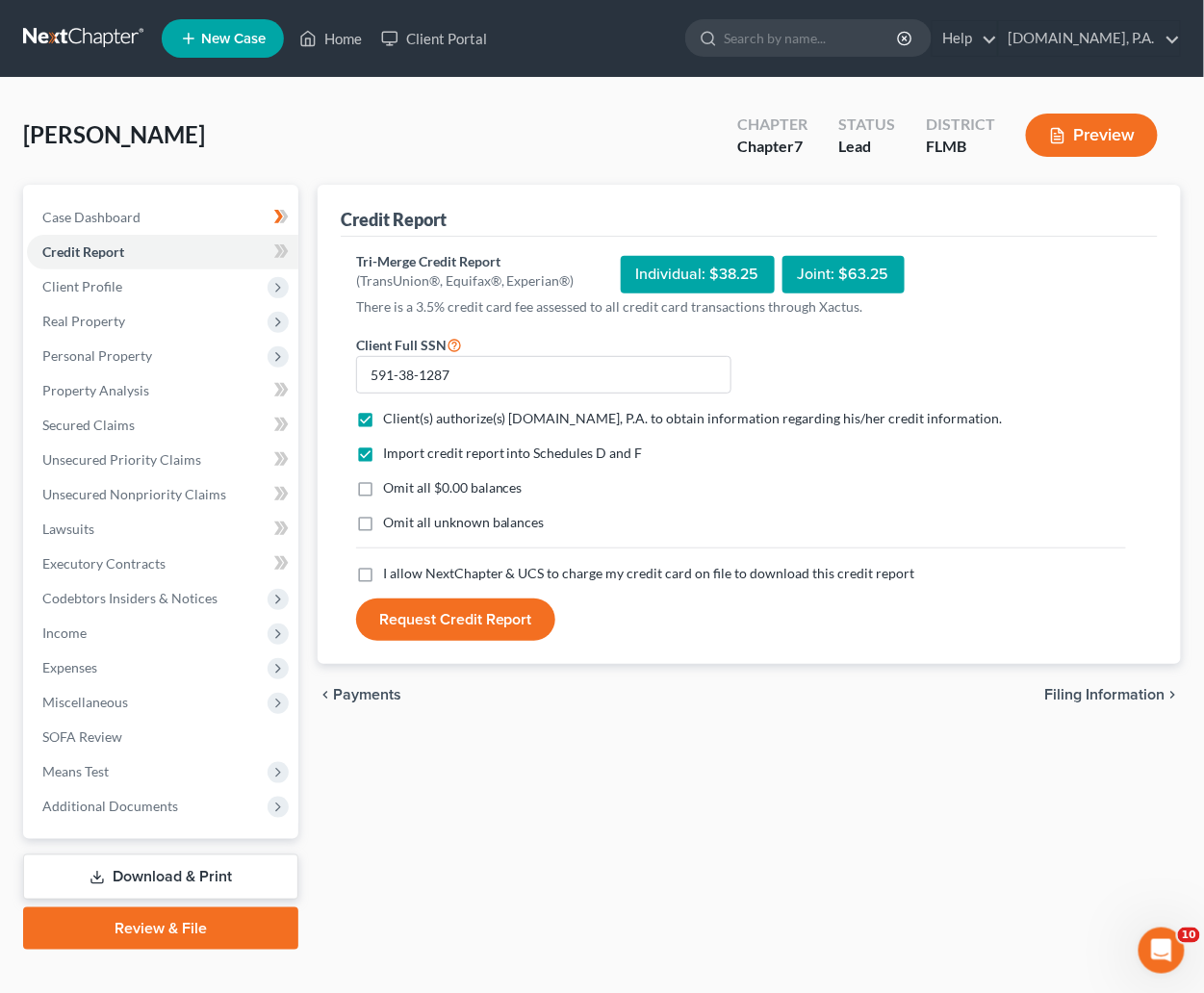
click at [383, 571] on label "I allow NextChapter & UCS to charge my credit card on file to download this cre…" at bounding box center [649, 574] width 532 height 19
click at [391, 571] on input "I allow NextChapter & UCS to charge my credit card on file to download this cre…" at bounding box center [397, 570] width 13 height 13
checkbox input "true"
click at [449, 610] on button "Request Credit Report" at bounding box center [455, 620] width 199 height 43
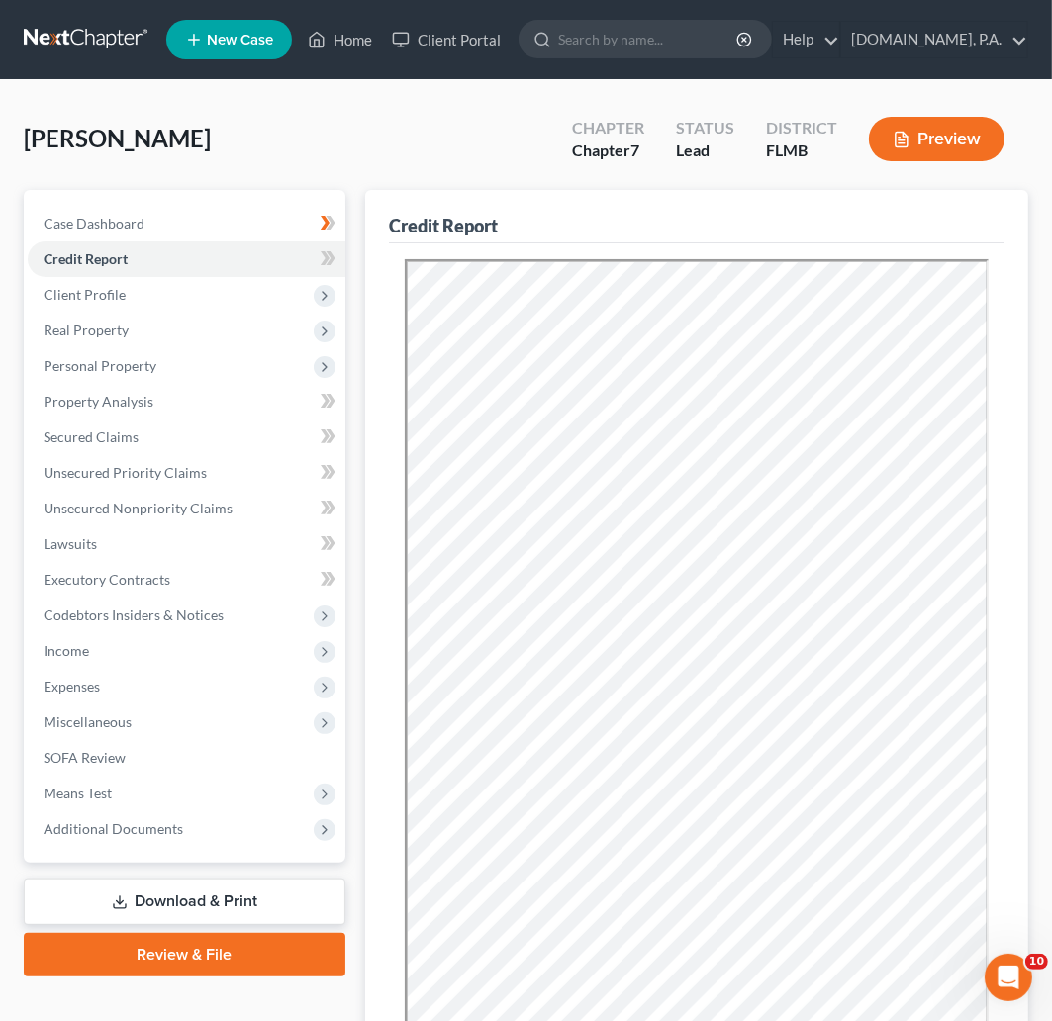
click at [762, 205] on div "Credit Report" at bounding box center [696, 216] width 615 height 53
drag, startPoint x: 318, startPoint y: 261, endPoint x: 336, endPoint y: 258, distance: 19.0
click at [320, 261] on span at bounding box center [328, 261] width 35 height 30
click at [329, 265] on icon at bounding box center [328, 258] width 15 height 25
